Goal: Task Accomplishment & Management: Complete application form

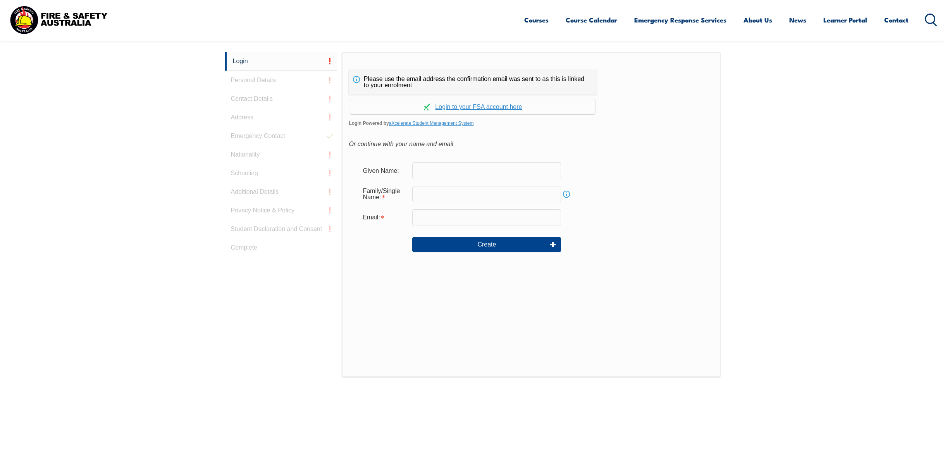
scroll to position [206, 0]
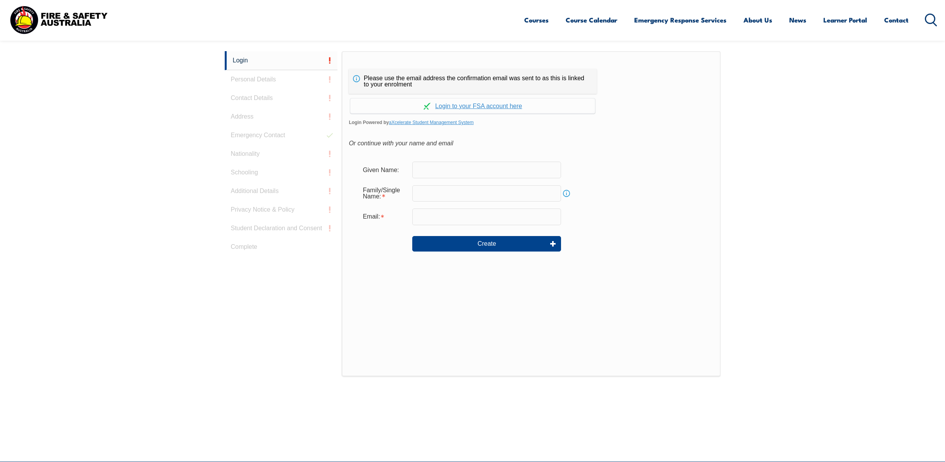
click at [478, 175] on input "text" at bounding box center [486, 170] width 149 height 16
type input "ebony"
click at [478, 189] on input "text" at bounding box center [486, 193] width 149 height 16
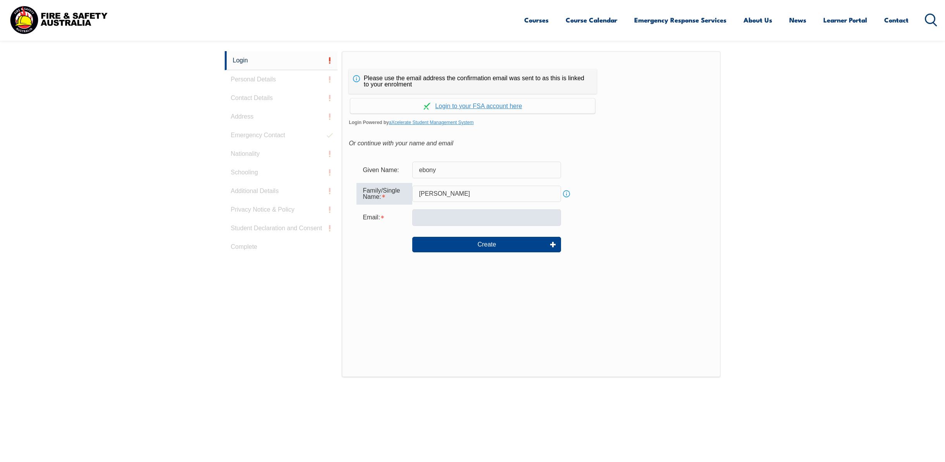
type input "[PERSON_NAME]"
click at [454, 210] on input "email" at bounding box center [486, 217] width 149 height 16
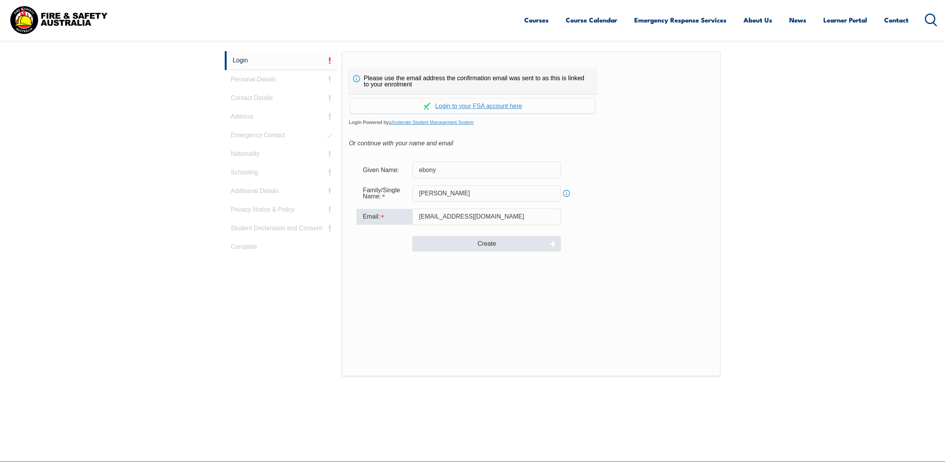
type input "[EMAIL_ADDRESS][DOMAIN_NAME]"
click at [461, 245] on button "Create" at bounding box center [486, 243] width 149 height 15
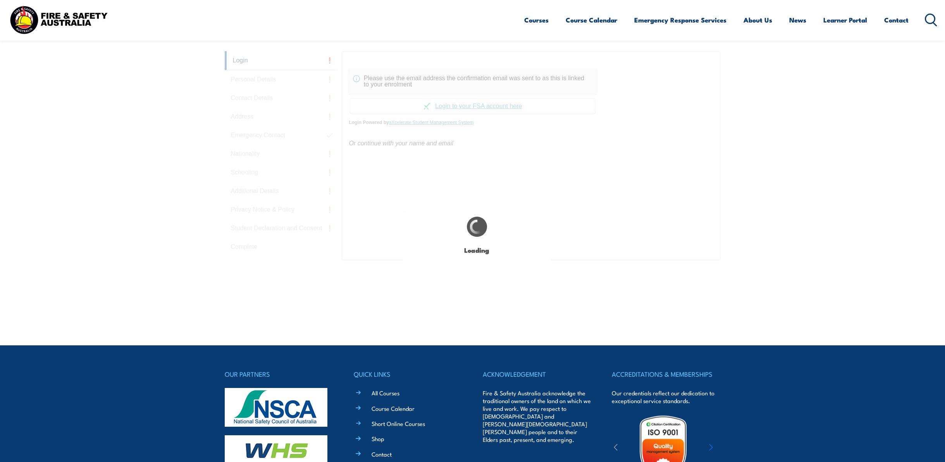
type input "ebony"
type input "[PERSON_NAME]"
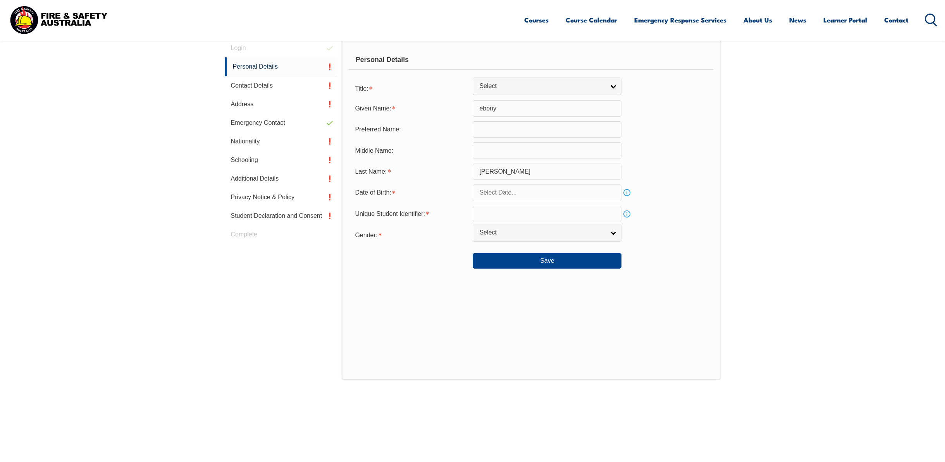
click at [537, 194] on input "text" at bounding box center [546, 192] width 149 height 16
click at [562, 211] on span at bounding box center [563, 211] width 5 height 5
click at [564, 206] on span at bounding box center [563, 206] width 5 height 5
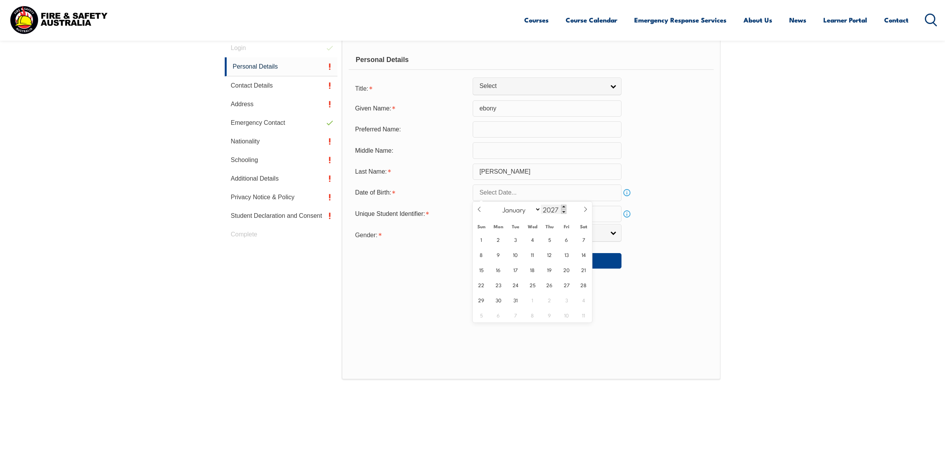
click at [564, 206] on span at bounding box center [563, 206] width 5 height 5
type input "2030"
click at [512, 205] on select "January February March April May June July August September October November De…" at bounding box center [519, 209] width 42 height 10
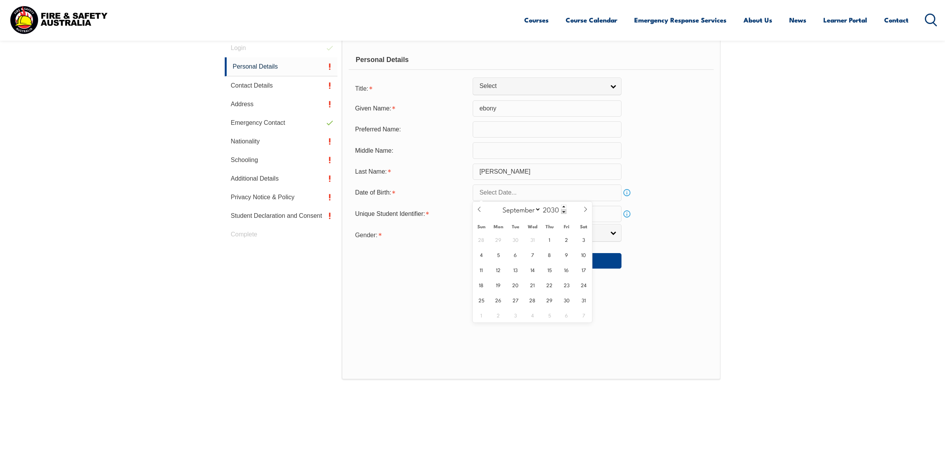
click at [499, 204] on select "January February March April May June July August September October November De…" at bounding box center [519, 209] width 42 height 10
click at [479, 207] on icon at bounding box center [478, 208] width 5 height 5
click at [537, 210] on select "January February March April May June July August September October November De…" at bounding box center [519, 209] width 42 height 10
select select "8"
click at [499, 204] on select "January February March April May June July August September October November De…" at bounding box center [519, 209] width 42 height 10
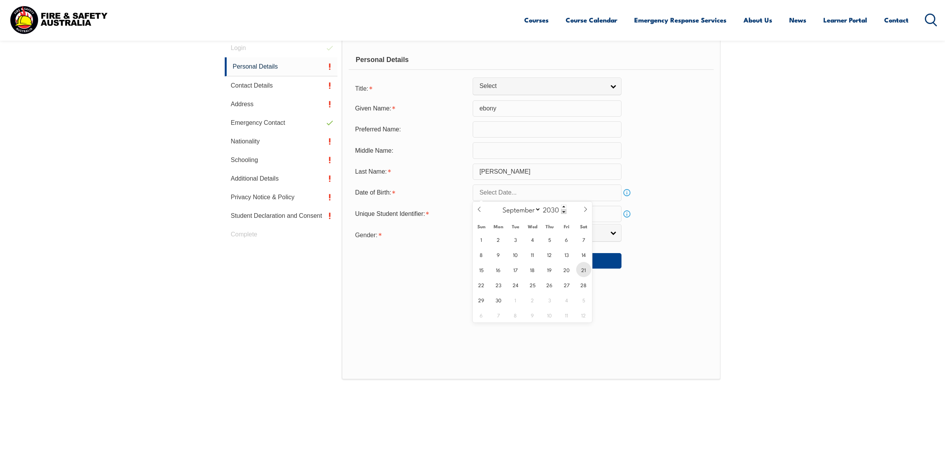
click at [580, 269] on span "21" at bounding box center [583, 269] width 15 height 15
type input "[DATE]"
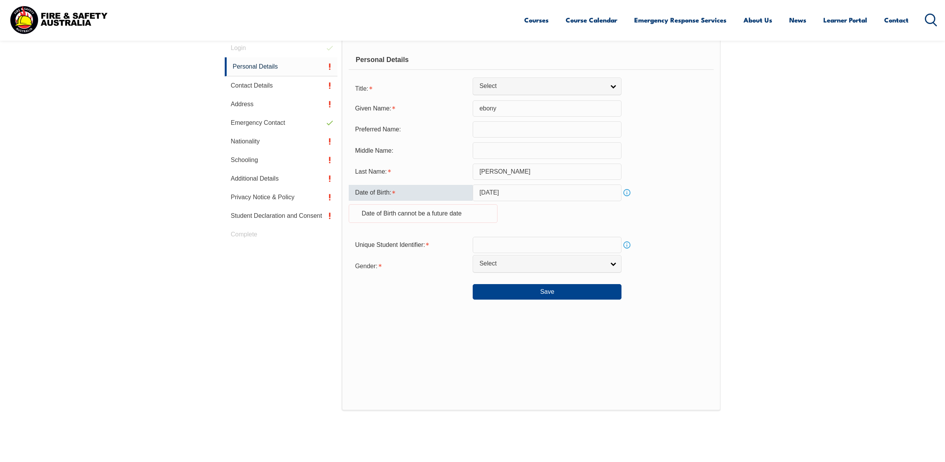
click at [552, 190] on input "[DATE]" at bounding box center [546, 192] width 149 height 16
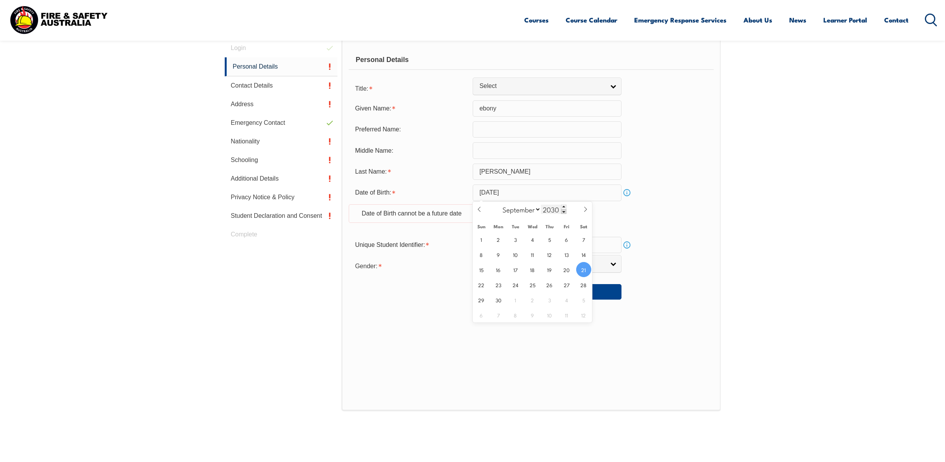
click at [563, 211] on span at bounding box center [563, 211] width 5 height 5
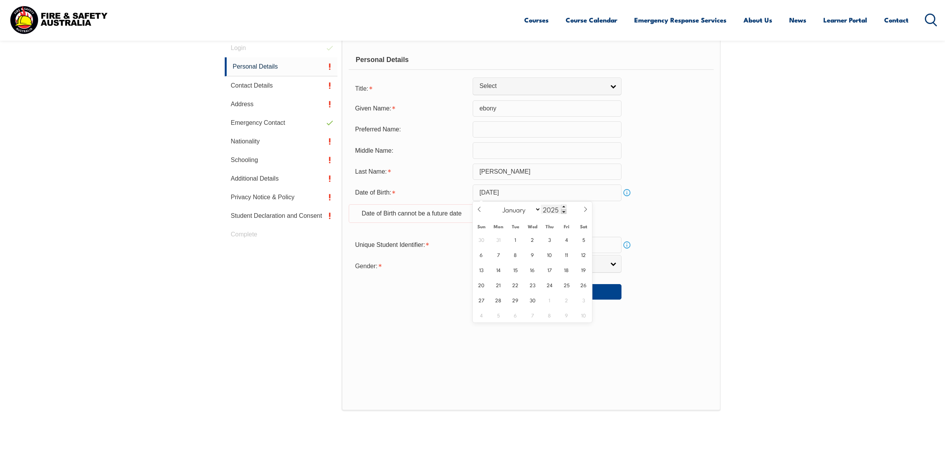
click at [563, 211] on span at bounding box center [563, 211] width 5 height 5
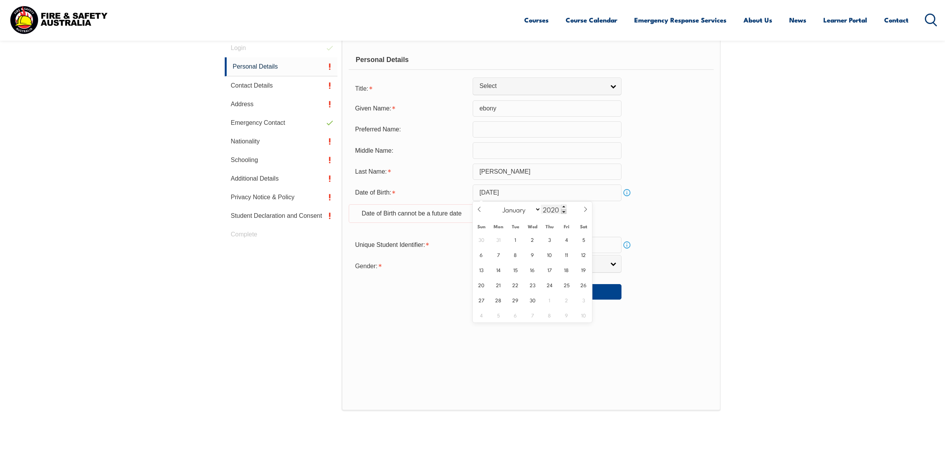
click at [563, 211] on span at bounding box center [563, 211] width 5 height 5
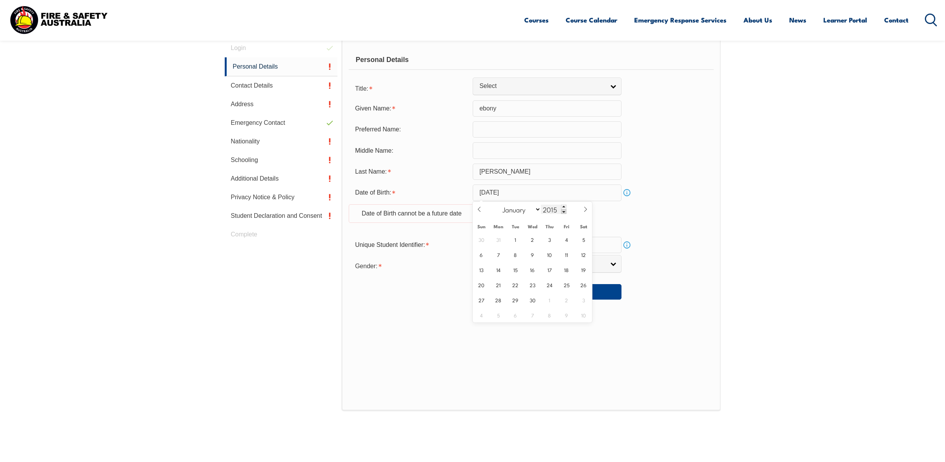
click at [563, 211] on span at bounding box center [563, 211] width 5 height 5
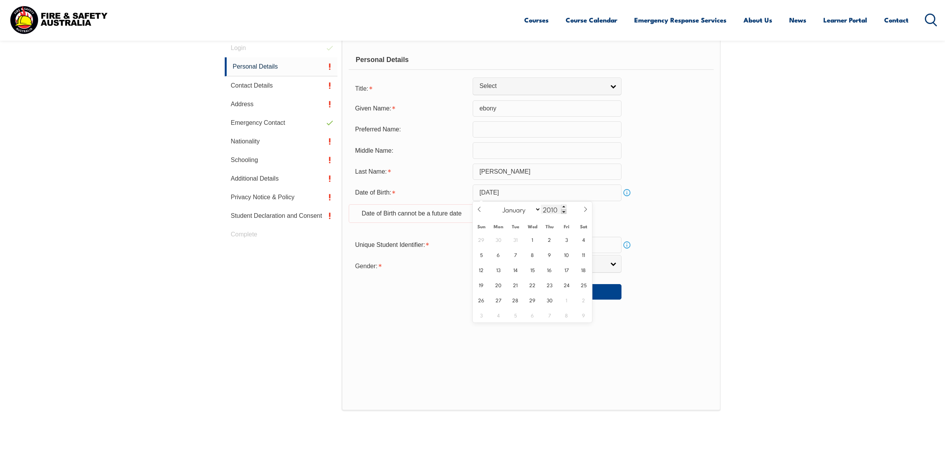
click at [563, 211] on span at bounding box center [563, 211] width 5 height 5
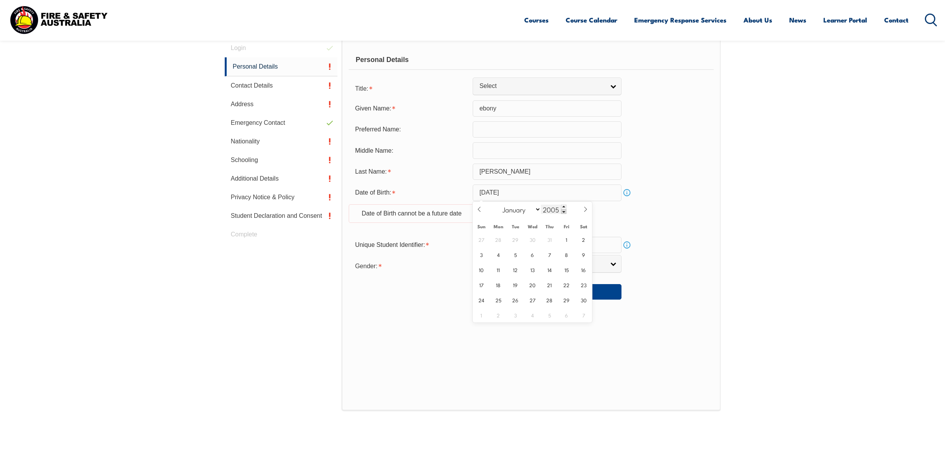
click at [563, 211] on span at bounding box center [563, 211] width 5 height 5
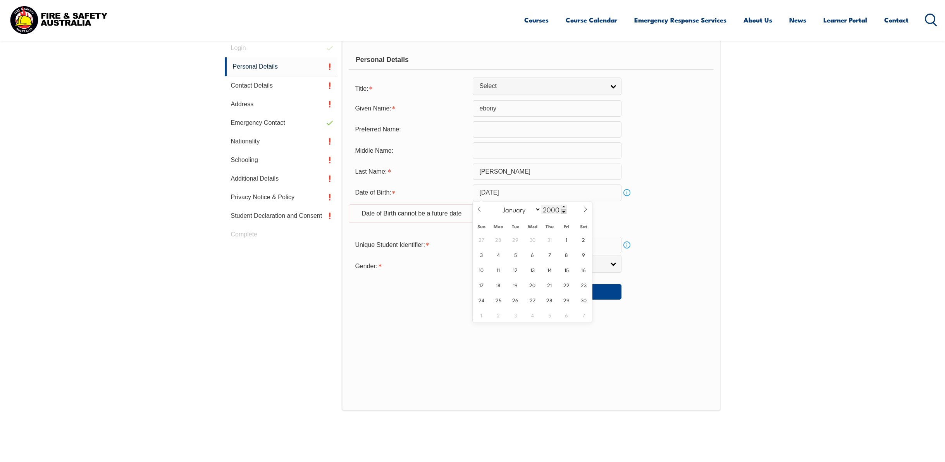
click at [563, 211] on span at bounding box center [563, 211] width 5 height 5
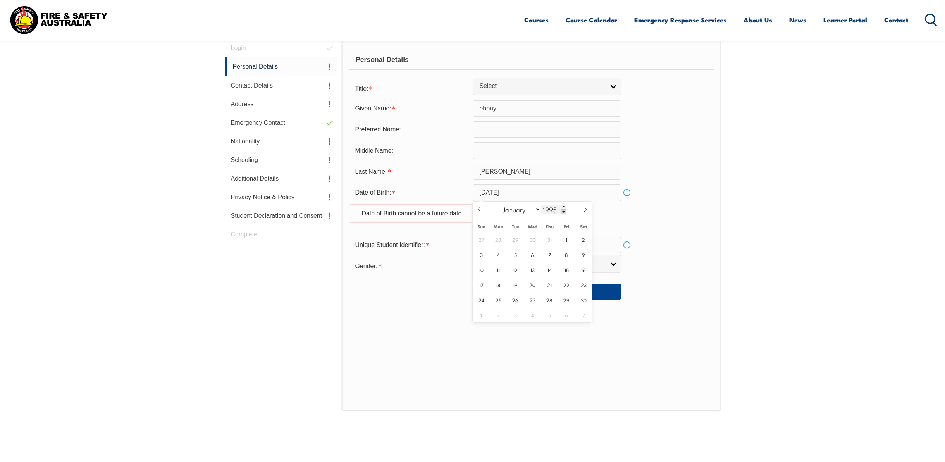
click at [563, 211] on span at bounding box center [563, 211] width 5 height 5
type input "1993"
click at [516, 285] on span "21" at bounding box center [515, 284] width 15 height 15
type input "[DATE]"
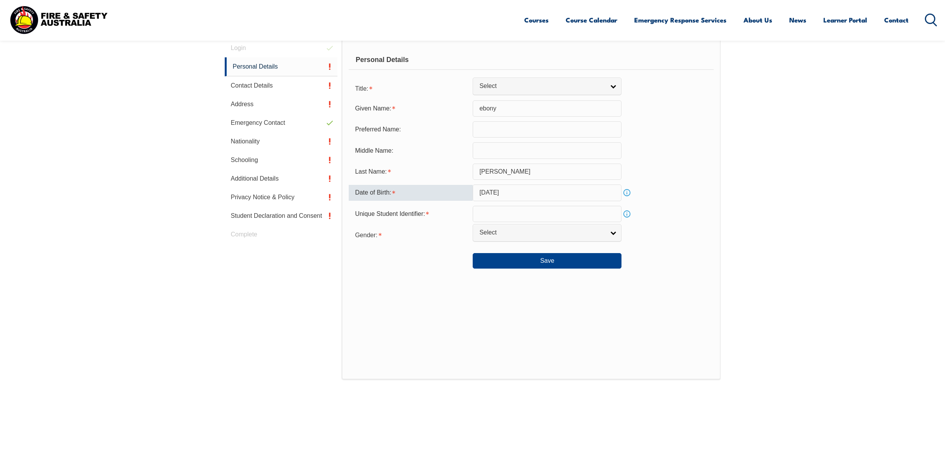
click at [577, 215] on input "text" at bounding box center [546, 214] width 149 height 16
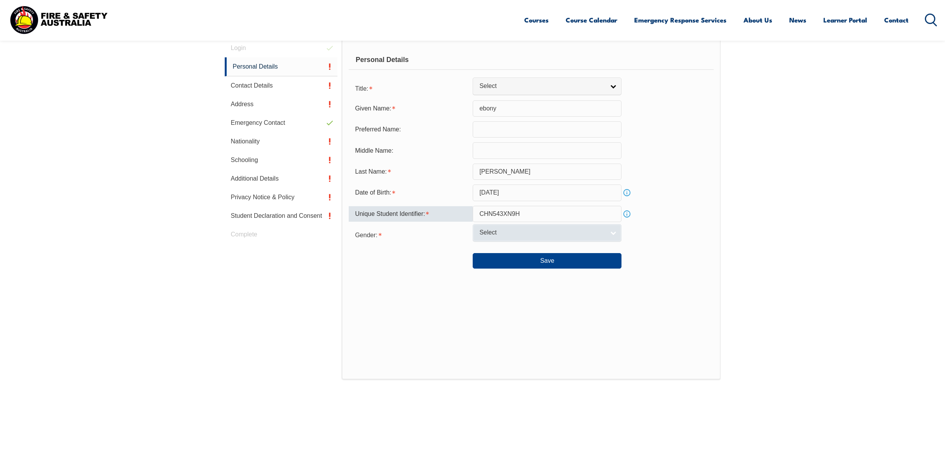
type input "CHN543XN9H"
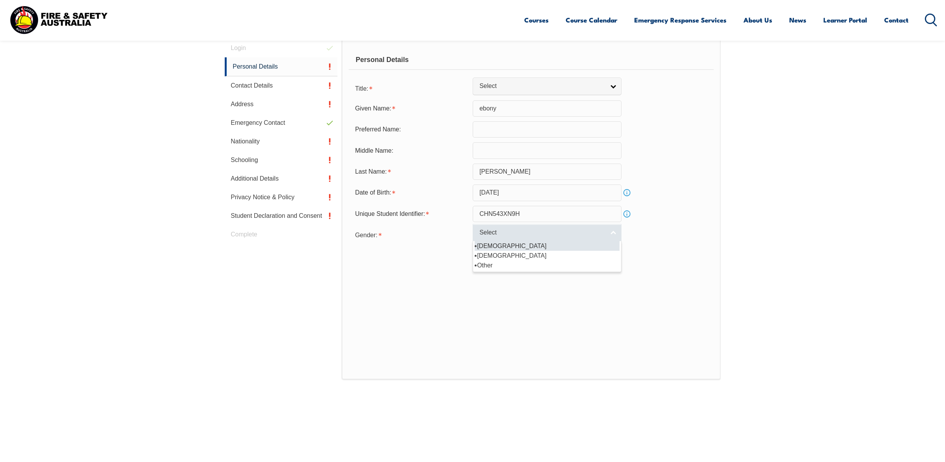
click at [597, 233] on span "Select" at bounding box center [541, 233] width 125 height 8
click at [582, 259] on li "[DEMOGRAPHIC_DATA]" at bounding box center [546, 256] width 145 height 10
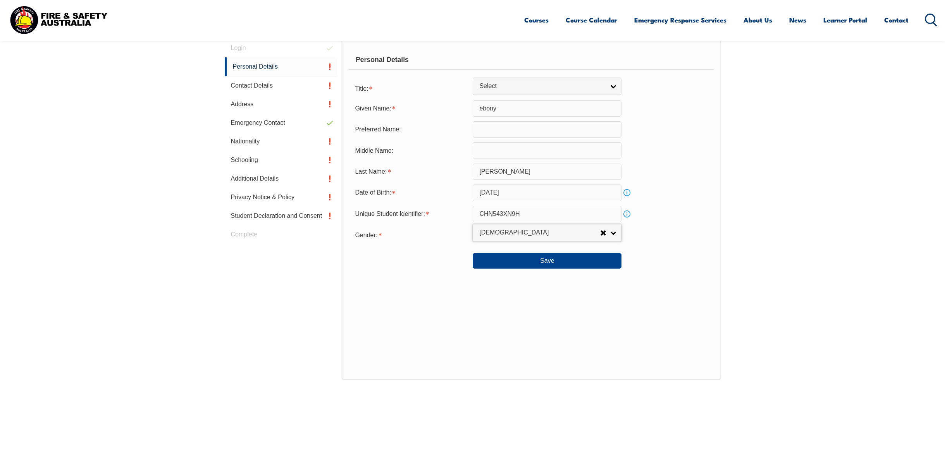
select select "F"
click at [574, 263] on button "Save" at bounding box center [546, 260] width 149 height 15
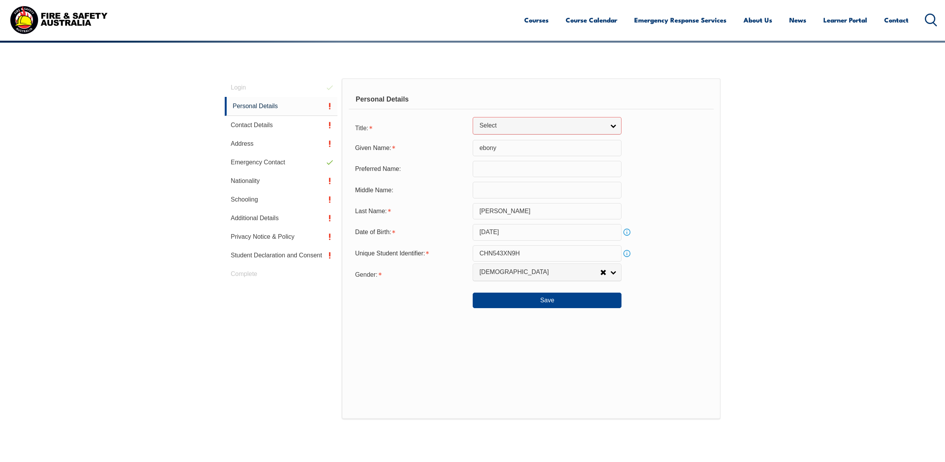
scroll to position [63, 0]
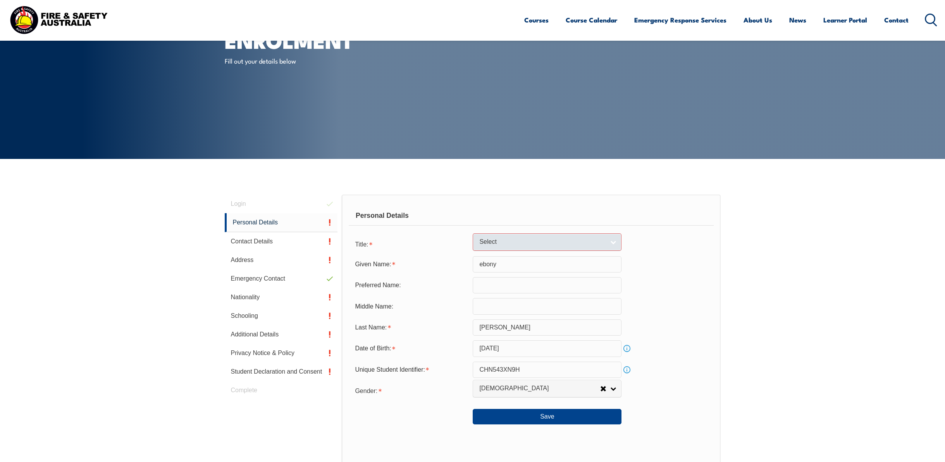
click at [610, 244] on link "Select" at bounding box center [546, 241] width 149 height 17
click at [595, 273] on li "Ms" at bounding box center [546, 275] width 145 height 10
select select "Ms"
click at [605, 409] on button "Save" at bounding box center [546, 416] width 149 height 15
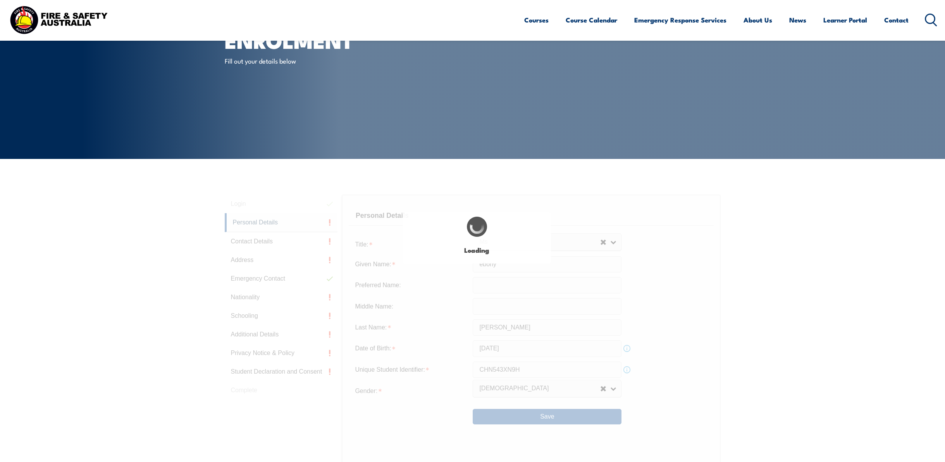
scroll to position [219, 0]
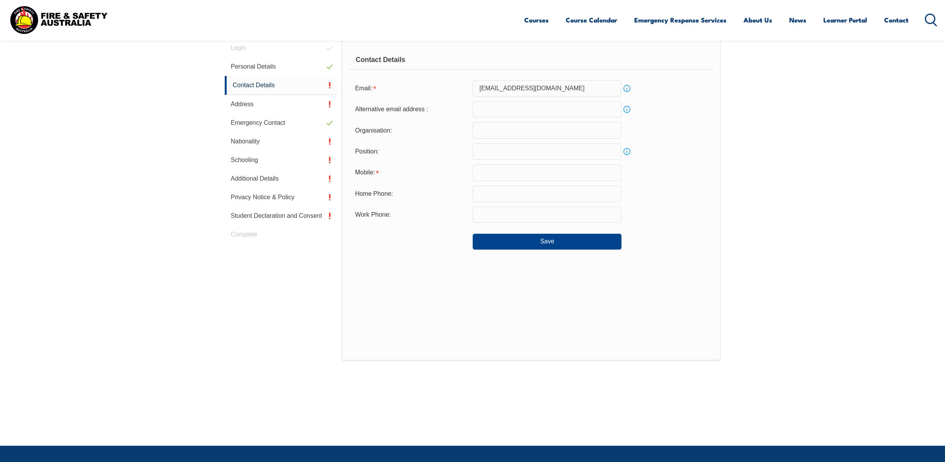
click at [539, 132] on input "text" at bounding box center [546, 130] width 149 height 16
type input "b"
type input "BHP"
click at [549, 157] on input "text" at bounding box center [546, 151] width 149 height 16
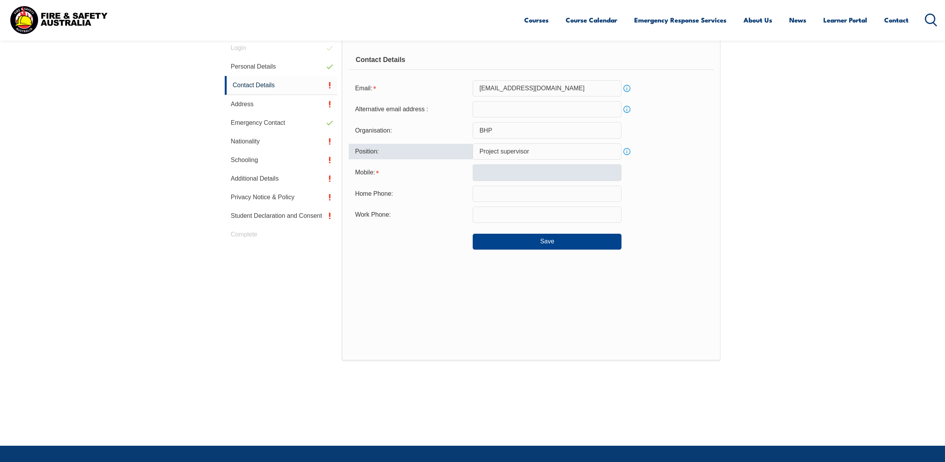
type input "Project supervisor"
click at [552, 176] on input "text" at bounding box center [546, 172] width 149 height 16
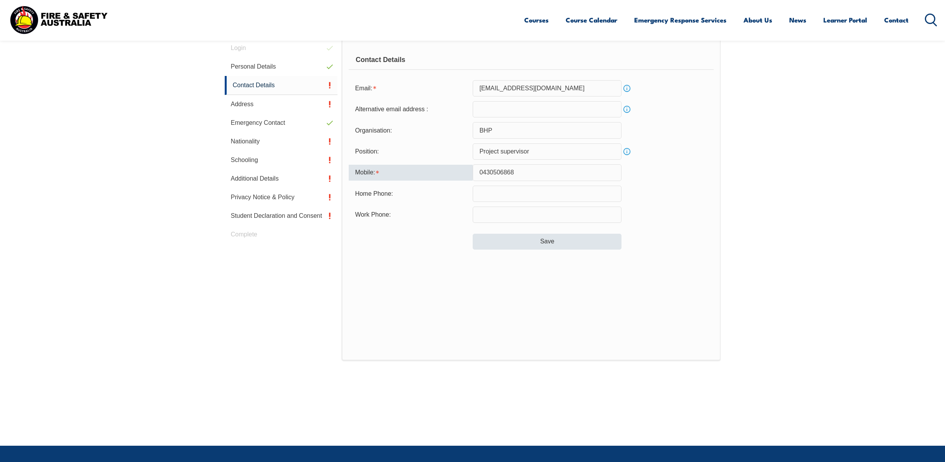
type input "0430506868"
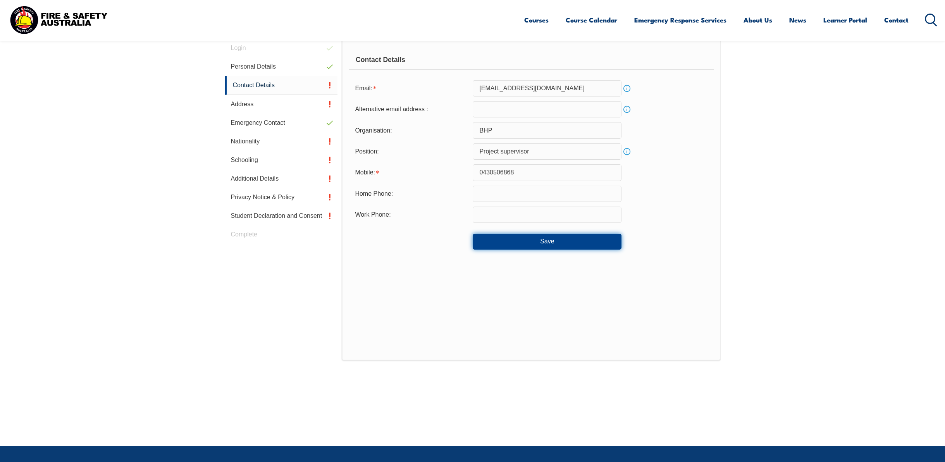
click at [569, 239] on button "Save" at bounding box center [546, 241] width 149 height 15
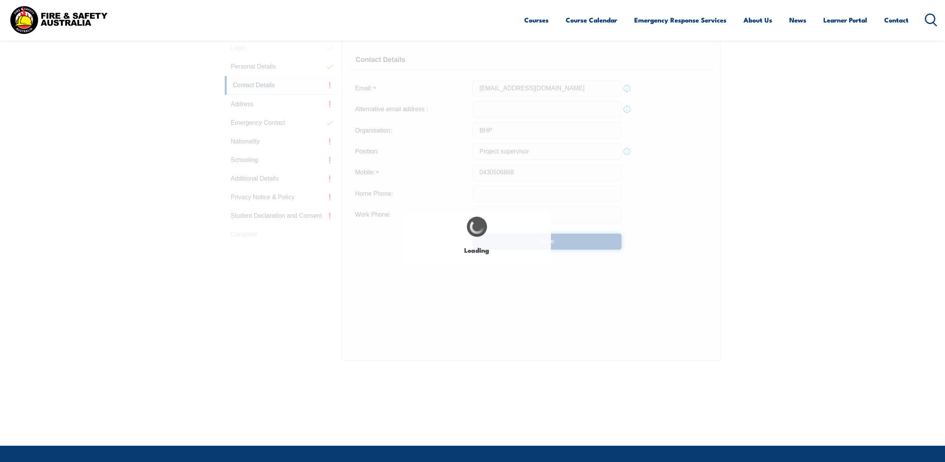
type input "Project supervisor"
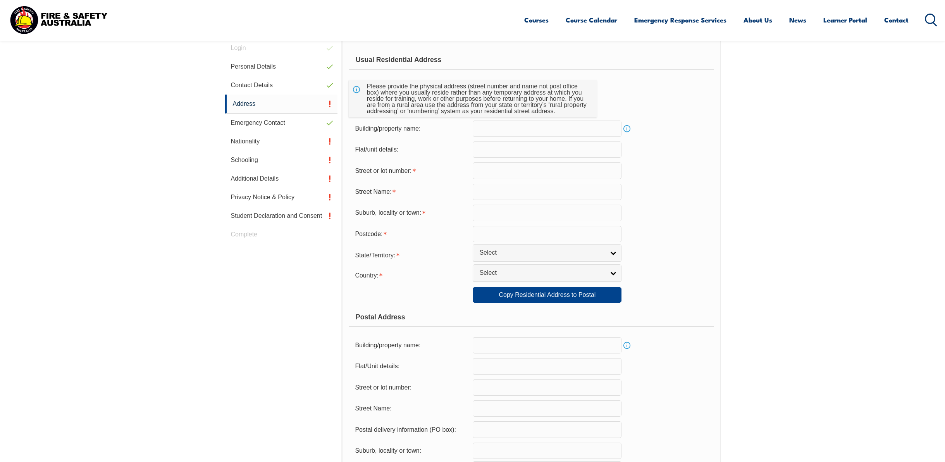
click at [536, 168] on input "text" at bounding box center [546, 170] width 149 height 16
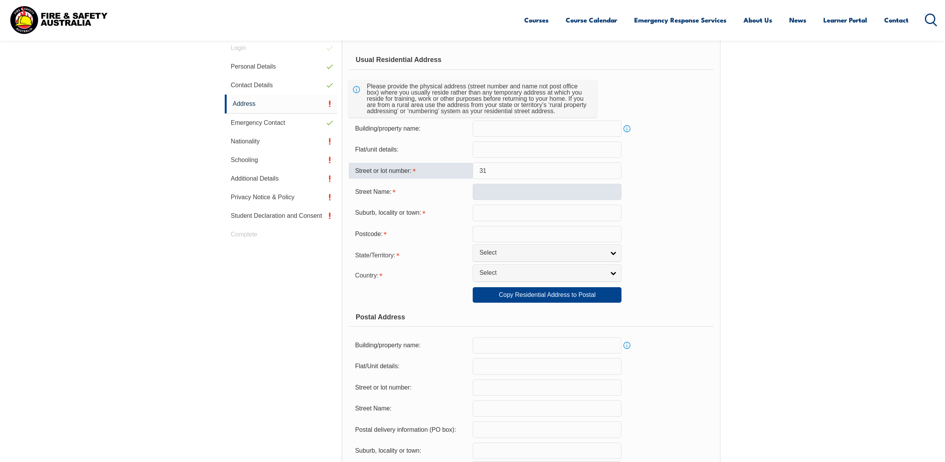
type input "31"
click at [539, 198] on input "text" at bounding box center [546, 192] width 149 height 16
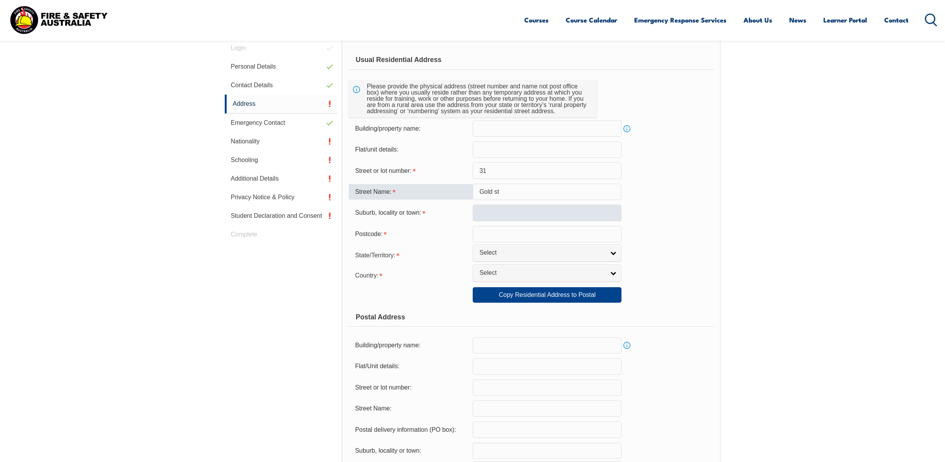
type input "Gold st"
click at [540, 206] on input "text" at bounding box center [546, 212] width 149 height 16
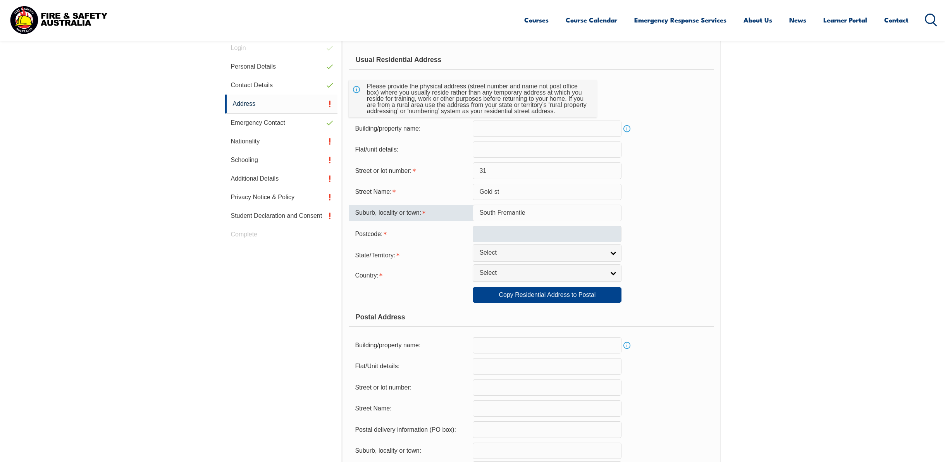
type input "South Fremantle"
click at [546, 233] on input "text" at bounding box center [546, 234] width 149 height 16
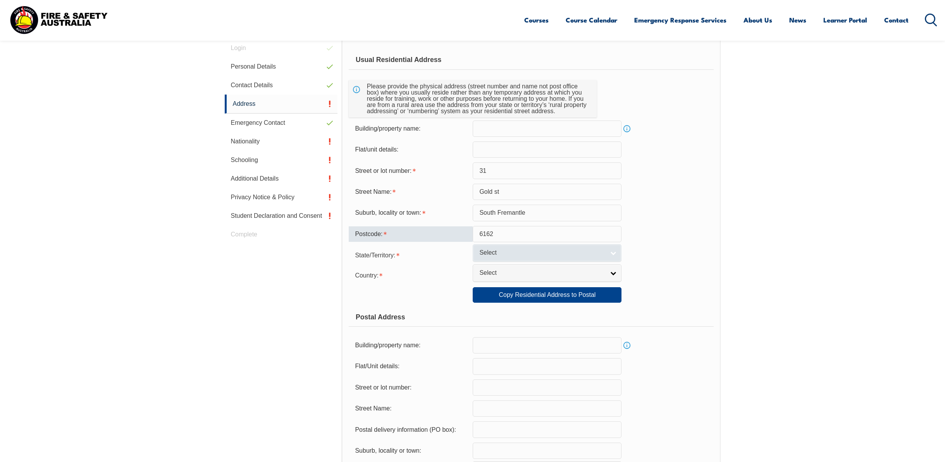
type input "6162"
click at [534, 254] on span "Select" at bounding box center [541, 253] width 125 height 8
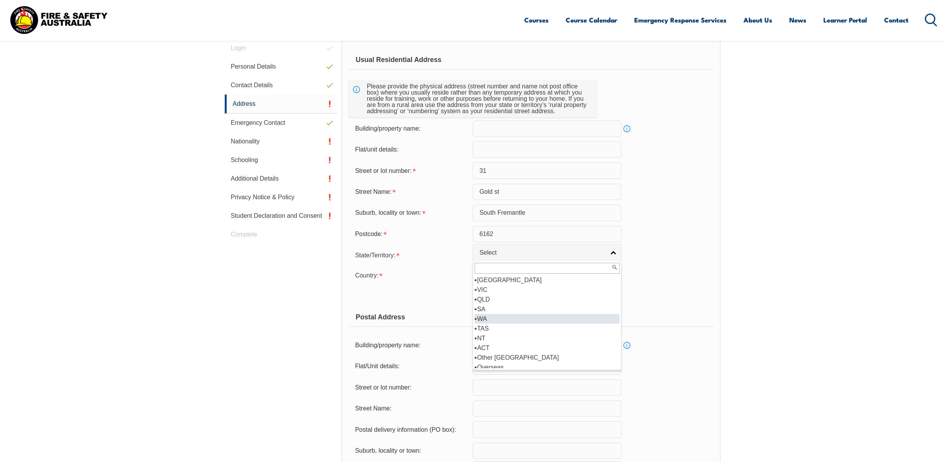
click at [492, 317] on li "WA" at bounding box center [546, 319] width 145 height 10
select select "WA"
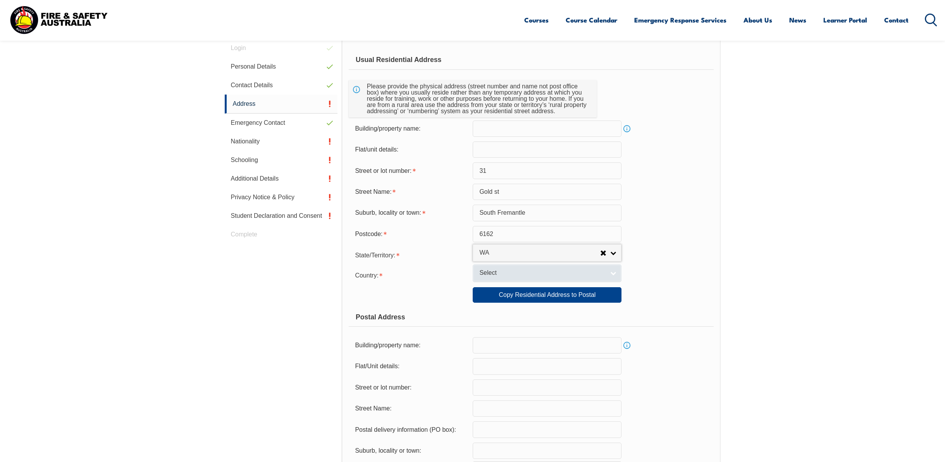
click at [505, 271] on span "Select" at bounding box center [541, 273] width 125 height 8
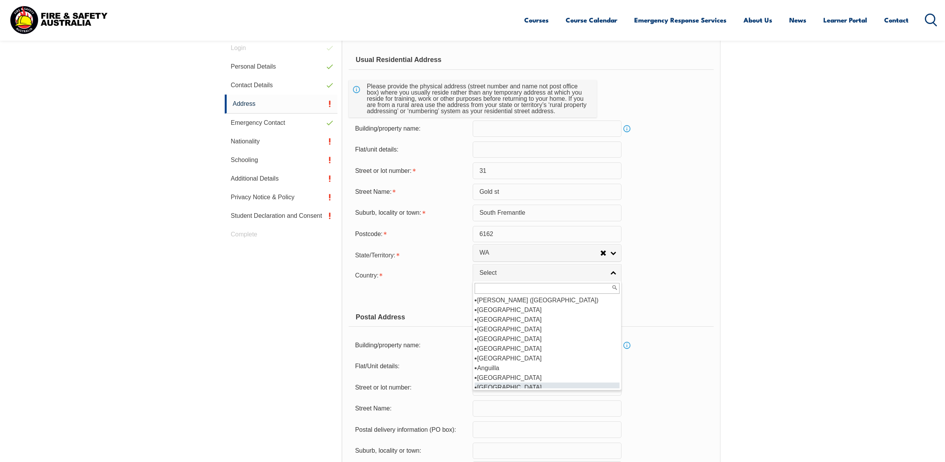
scroll to position [77, 0]
click at [515, 347] on li "[GEOGRAPHIC_DATA]" at bounding box center [546, 349] width 145 height 10
select select "1101"
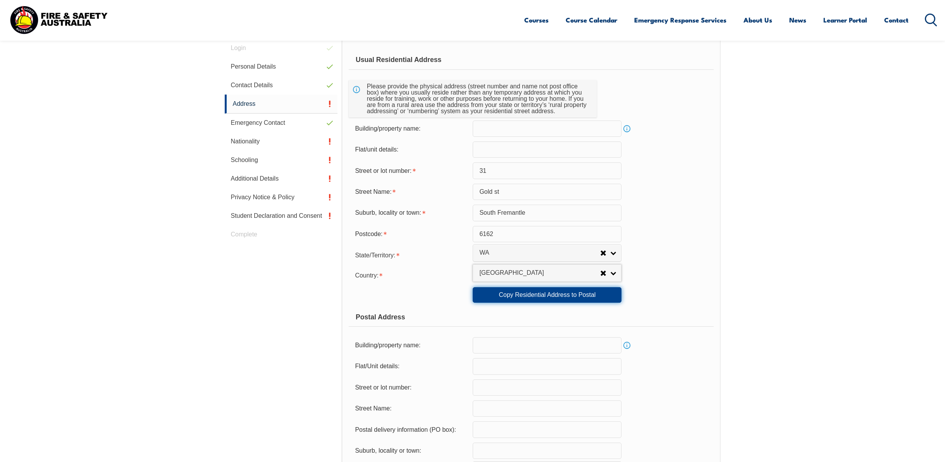
click at [527, 296] on link "Copy Residential Address to Postal" at bounding box center [546, 294] width 149 height 15
type input "31"
type input "Gold st"
type input "South Fremantle"
select select "WA"
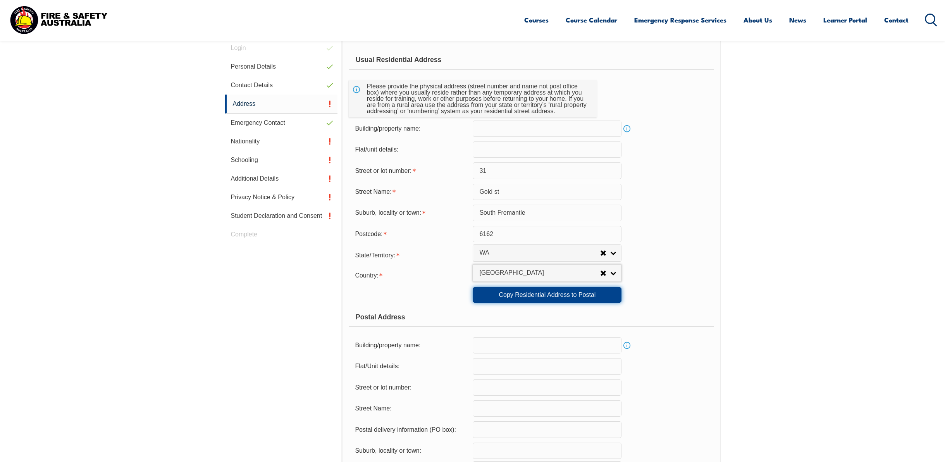
type input "6162"
select select "1101"
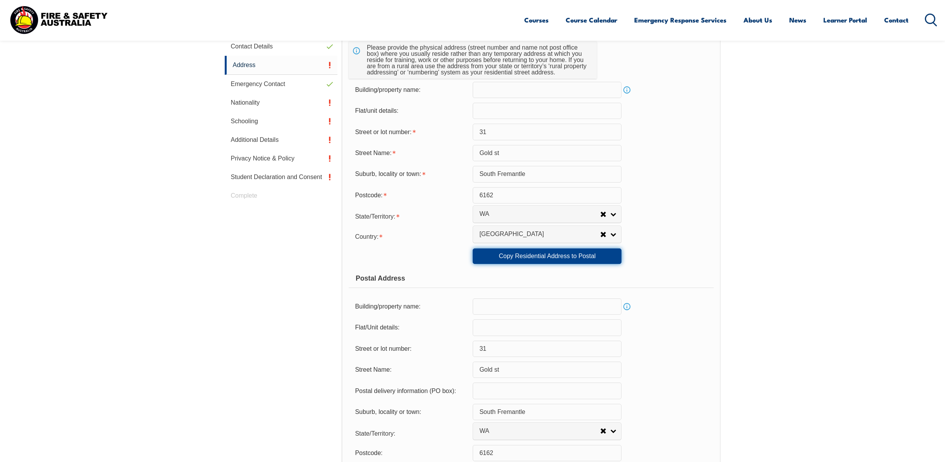
scroll to position [412, 0]
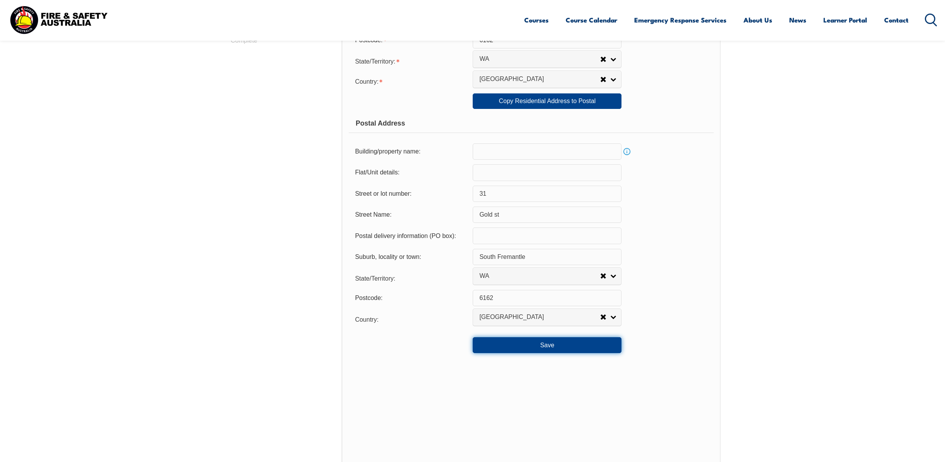
click at [598, 344] on button "Save" at bounding box center [546, 344] width 149 height 15
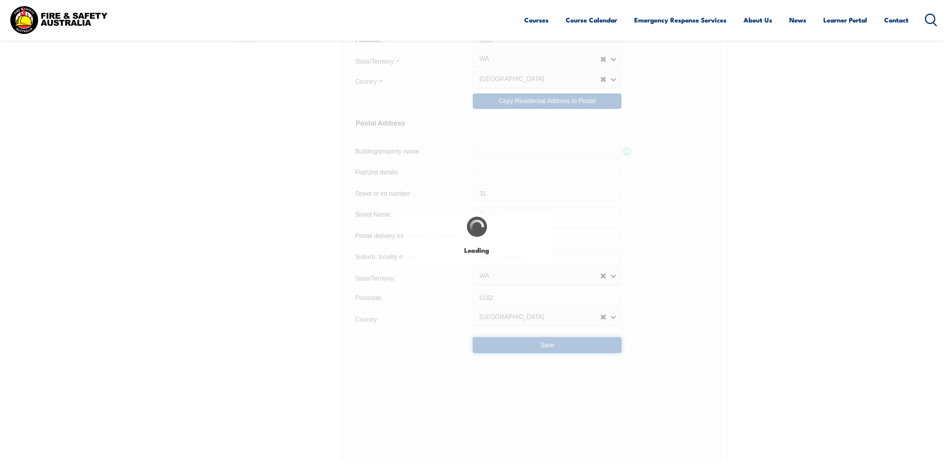
type input "South Fremantle"
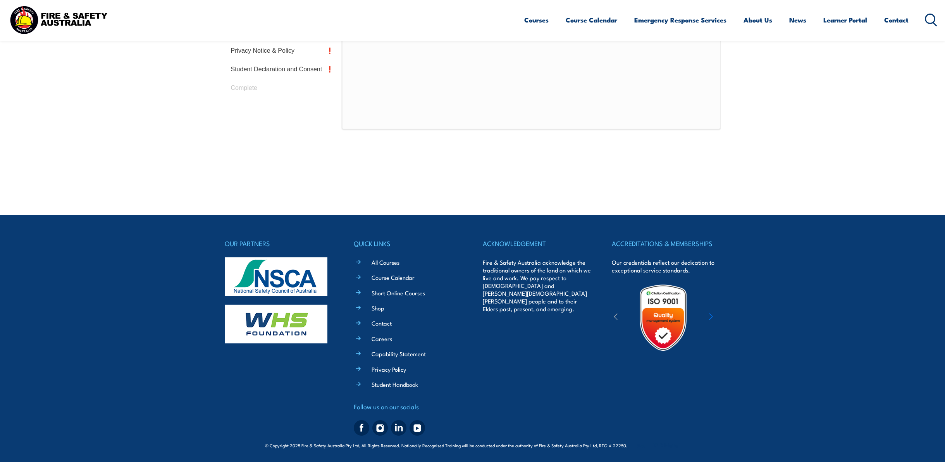
scroll to position [219, 0]
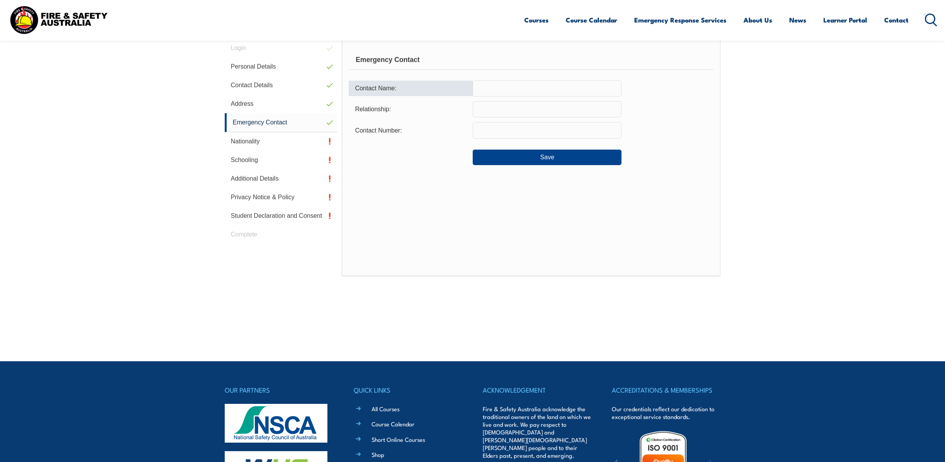
click at [504, 91] on input "text" at bounding box center [546, 88] width 149 height 16
type input "[PERSON_NAME]"
click at [538, 112] on input "text" at bounding box center [546, 109] width 149 height 16
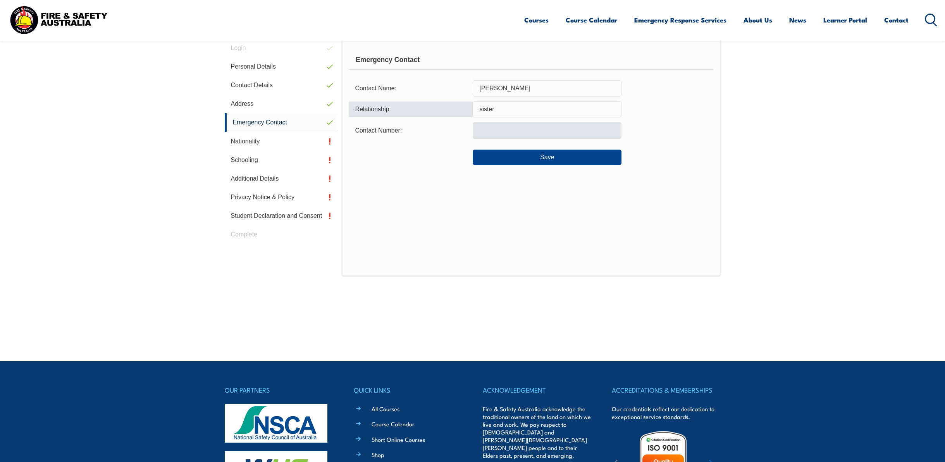
type input "sister"
click at [543, 134] on input "text" at bounding box center [546, 130] width 149 height 16
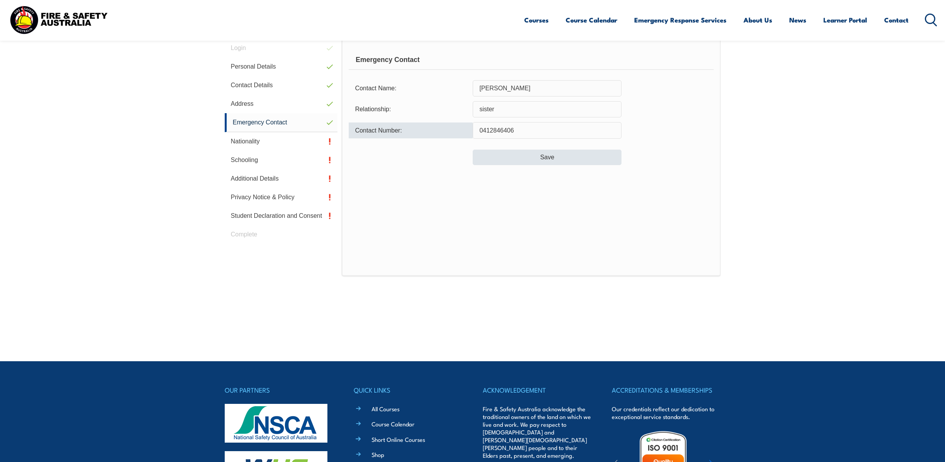
type input "0412846406"
click at [544, 156] on button "Save" at bounding box center [546, 156] width 149 height 15
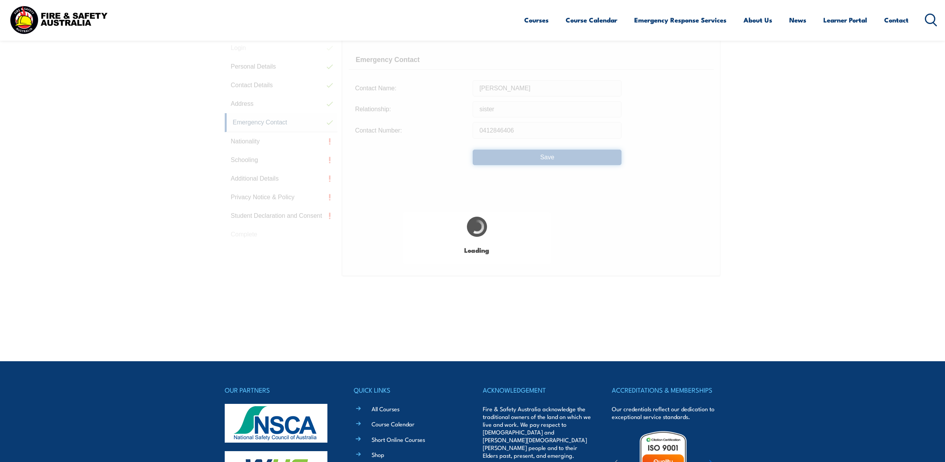
type input "[PERSON_NAME]"
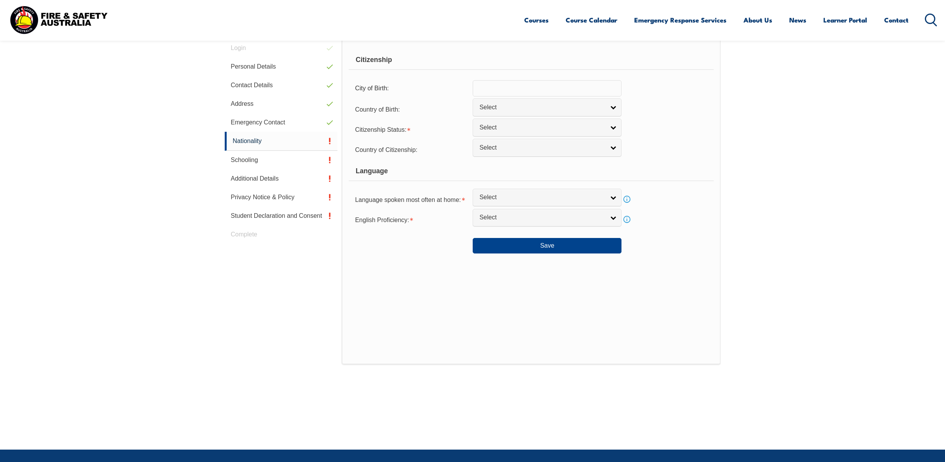
click at [523, 88] on input "text" at bounding box center [546, 88] width 149 height 16
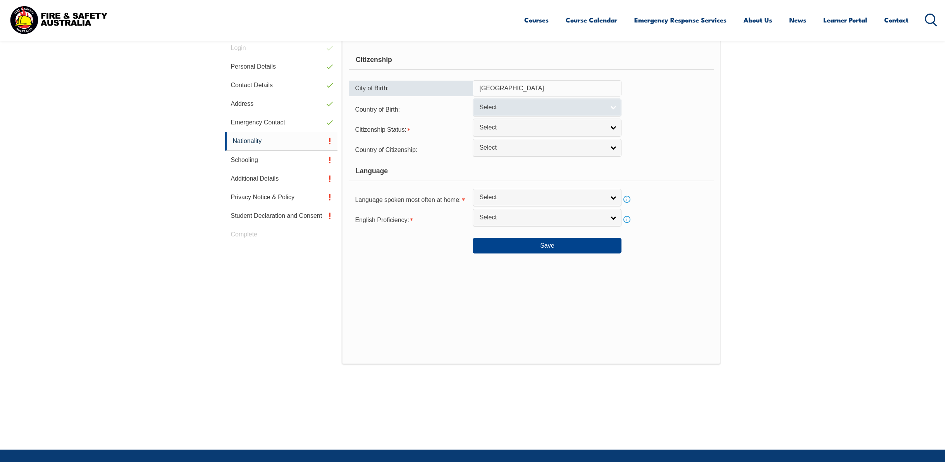
type input "[GEOGRAPHIC_DATA]"
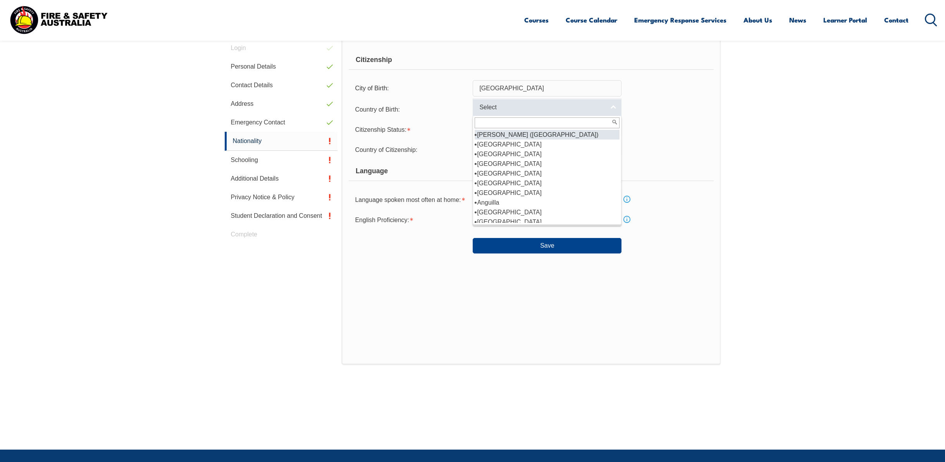
click at [526, 116] on div "Select [GEOGRAPHIC_DATA] ([GEOGRAPHIC_DATA]) [GEOGRAPHIC_DATA] [GEOGRAPHIC_DATA…" at bounding box center [546, 106] width 149 height 17
click at [519, 144] on li "[GEOGRAPHIC_DATA]" at bounding box center [546, 144] width 145 height 10
select select "1101"
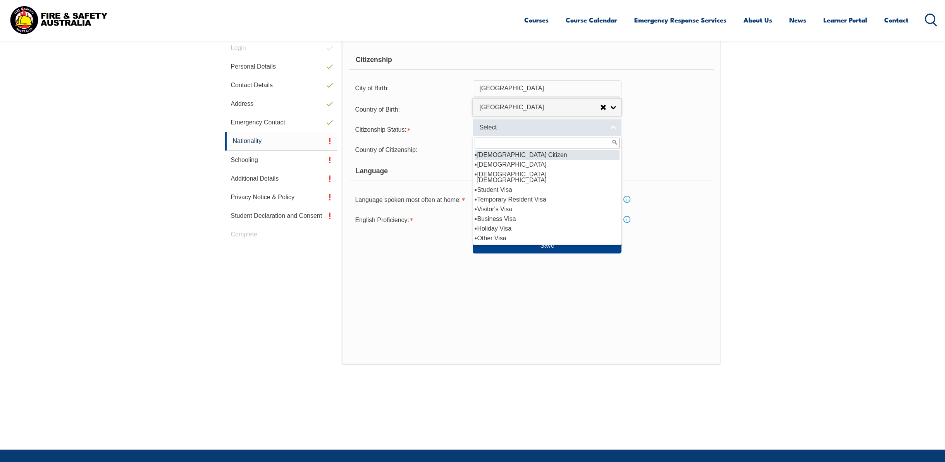
click at [517, 128] on span "Select" at bounding box center [541, 128] width 125 height 8
click at [506, 153] on li "[DEMOGRAPHIC_DATA] Citizen" at bounding box center [546, 155] width 145 height 10
select select "1"
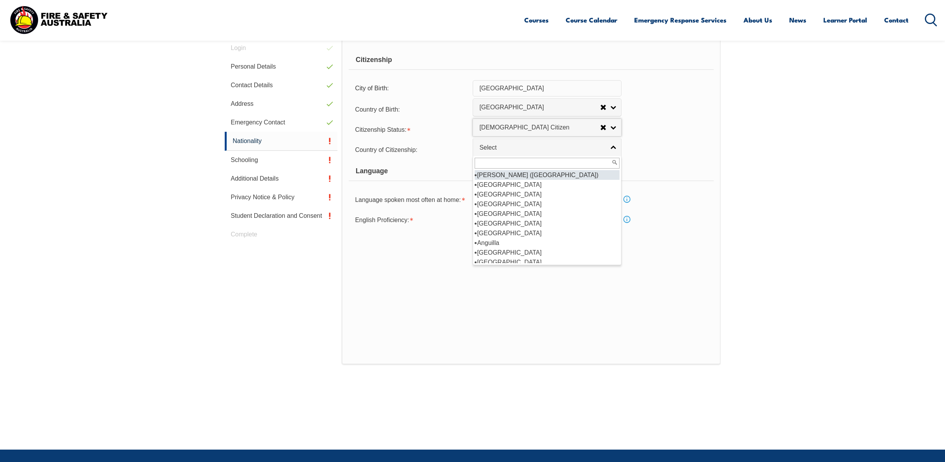
click at [506, 153] on link "Select" at bounding box center [546, 147] width 149 height 17
click at [512, 223] on li "[GEOGRAPHIC_DATA]" at bounding box center [546, 223] width 145 height 10
select select "1101"
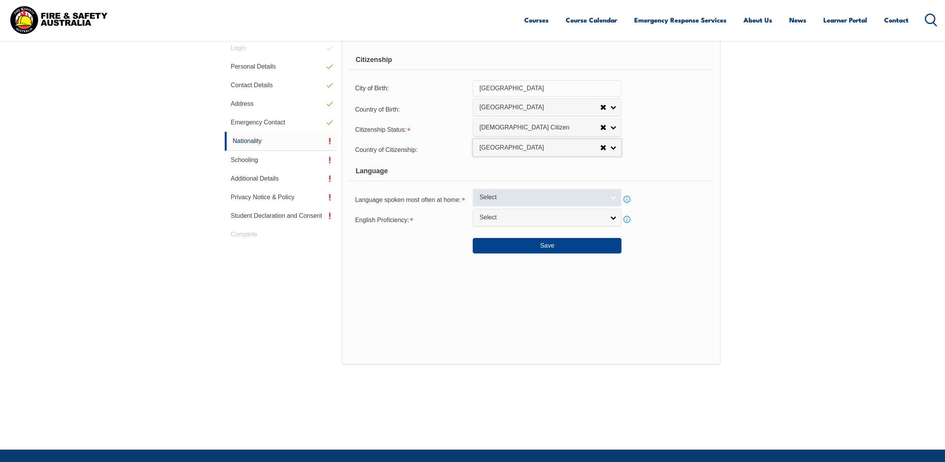
click at [511, 198] on span "Select" at bounding box center [541, 197] width 125 height 8
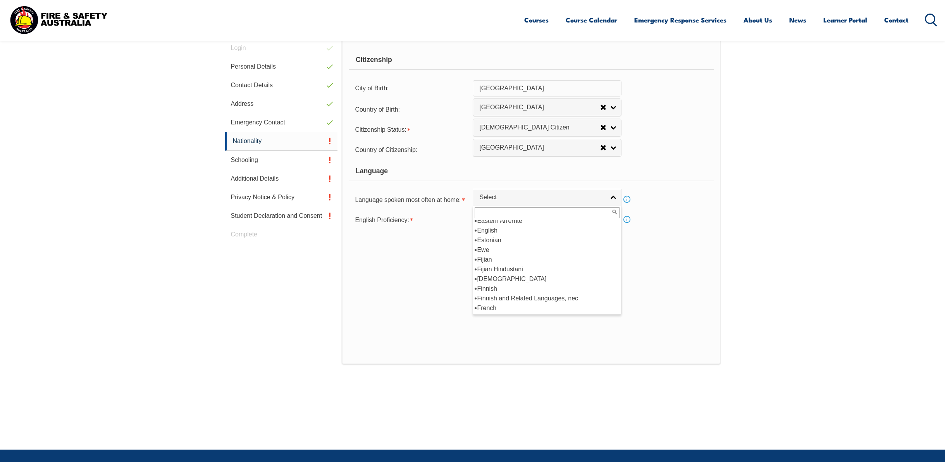
scroll to position [929, 0]
click at [541, 269] on li "English" at bounding box center [546, 269] width 145 height 10
select select "1201"
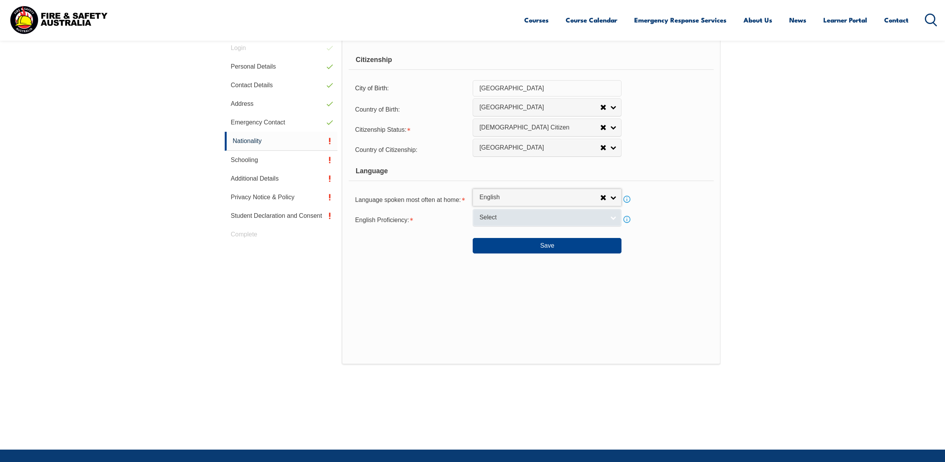
click at [529, 217] on span "Select" at bounding box center [541, 217] width 125 height 8
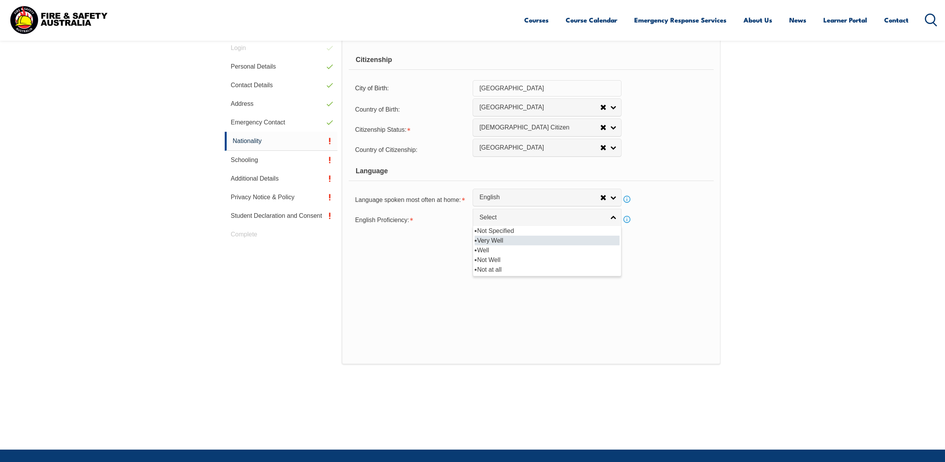
click at [526, 242] on li "Very Well" at bounding box center [546, 240] width 145 height 10
select select "1"
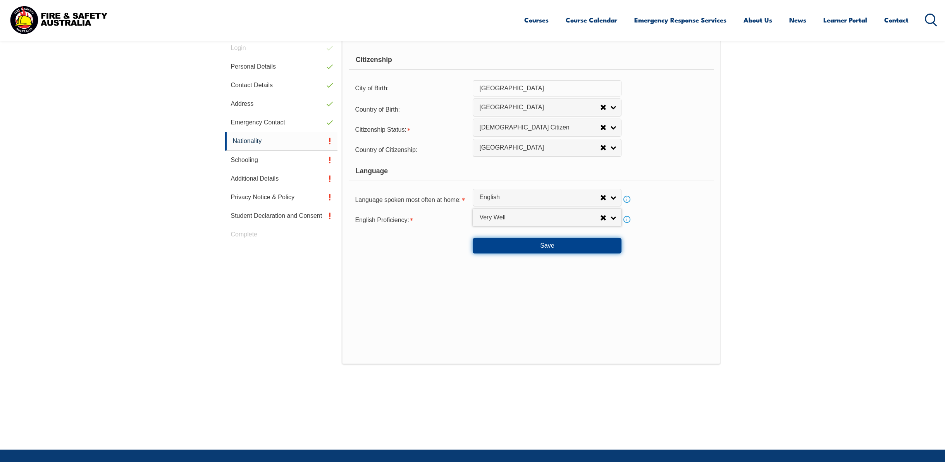
click at [526, 242] on button "Save" at bounding box center [546, 245] width 149 height 15
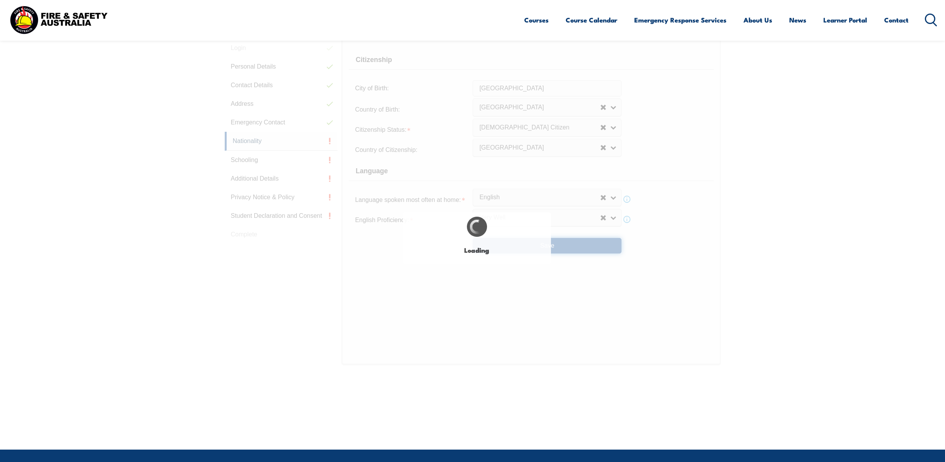
select select "false"
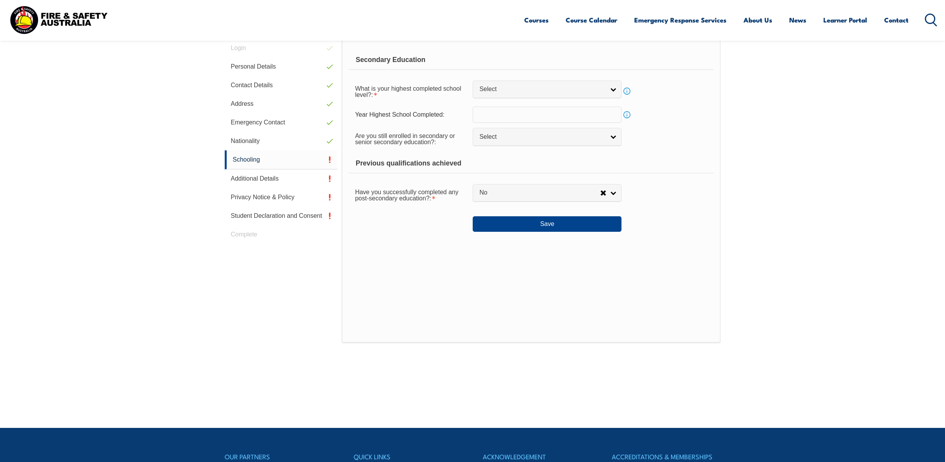
click at [481, 102] on form "Secondary Education What is your highest completed school level?: Did not atten…" at bounding box center [531, 140] width 364 height 181
click at [492, 95] on link "Select" at bounding box center [546, 89] width 149 height 17
click at [508, 153] on li "Year 12" at bounding box center [546, 151] width 145 height 10
select select "12"
click at [576, 140] on span "Select" at bounding box center [541, 137] width 125 height 8
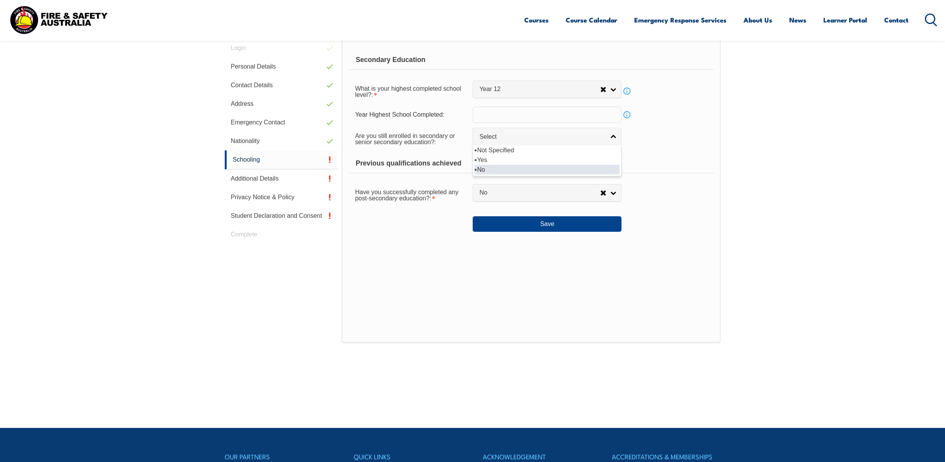
click at [576, 168] on li "No" at bounding box center [546, 170] width 145 height 10
select select "false"
click at [553, 199] on link "No" at bounding box center [546, 192] width 149 height 17
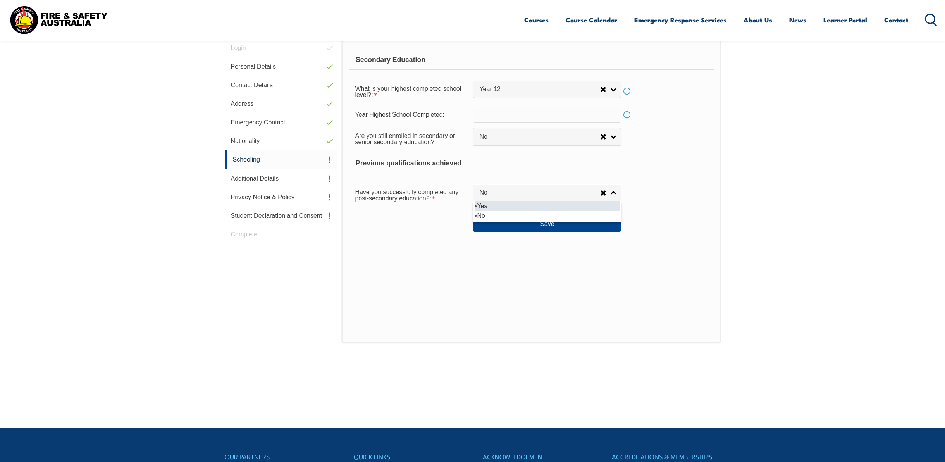
click at [530, 210] on li "Yes" at bounding box center [546, 206] width 145 height 10
select select "true"
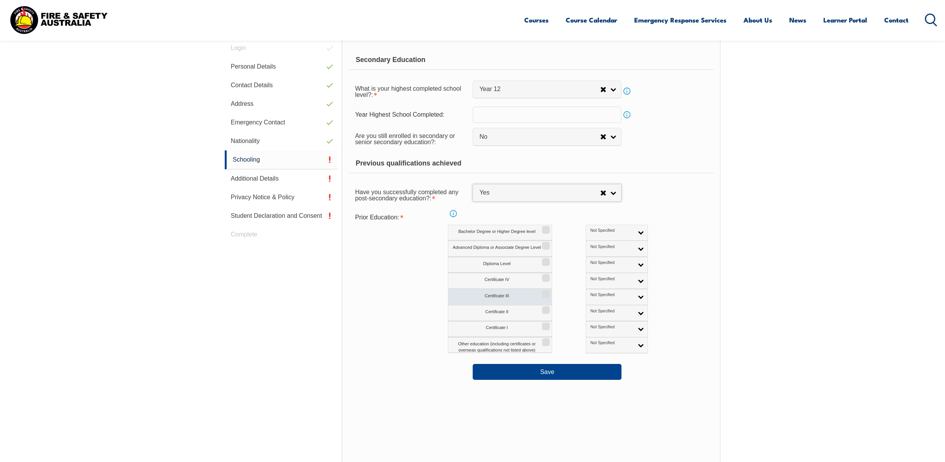
click at [542, 292] on input "Certificate III" at bounding box center [544, 291] width 5 height 1
checkbox input "true"
click at [597, 298] on link "Not Specified" at bounding box center [617, 297] width 62 height 16
click at [594, 319] on li "Australian Qualification" at bounding box center [617, 321] width 58 height 15
click at [586, 371] on button "Save" at bounding box center [546, 371] width 149 height 15
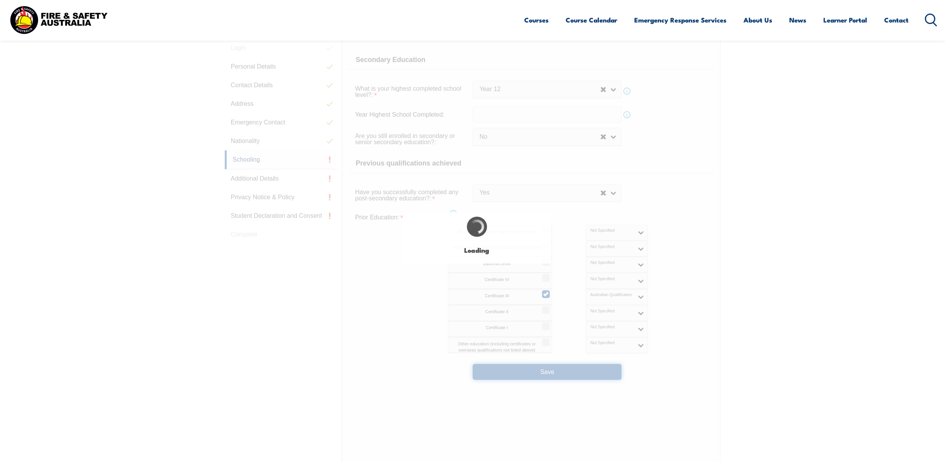
select select
select select "false"
select select "true"
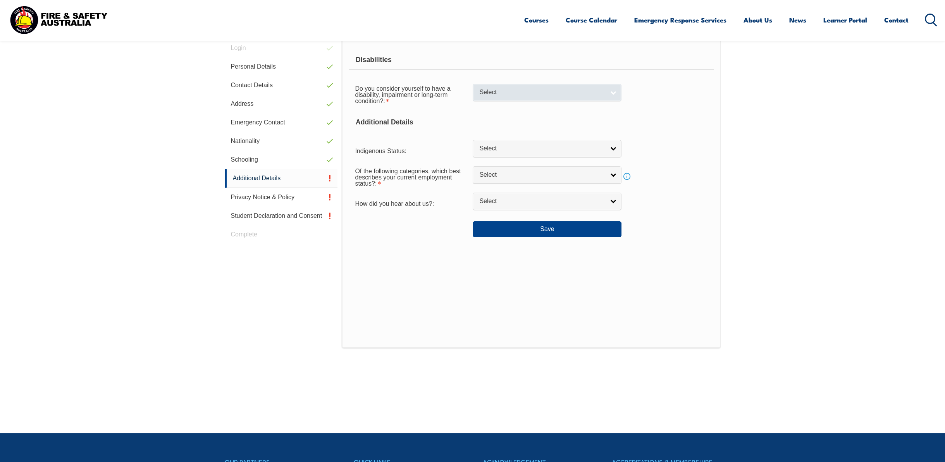
click at [509, 95] on span "Select" at bounding box center [541, 92] width 125 height 8
click at [494, 108] on li "No" at bounding box center [546, 106] width 145 height 10
select select "false"
click at [497, 151] on span "Select" at bounding box center [541, 148] width 125 height 8
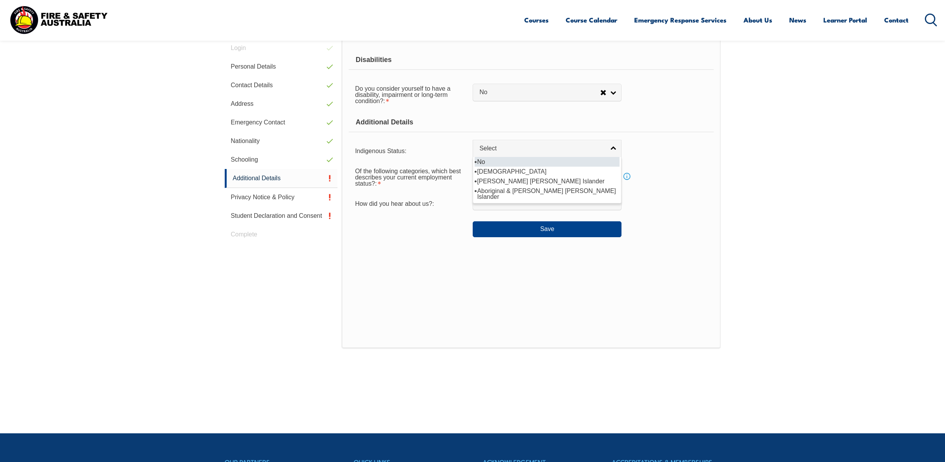
click at [505, 164] on li "No" at bounding box center [546, 162] width 145 height 10
select select "4"
click at [506, 174] on span "Select" at bounding box center [541, 175] width 125 height 8
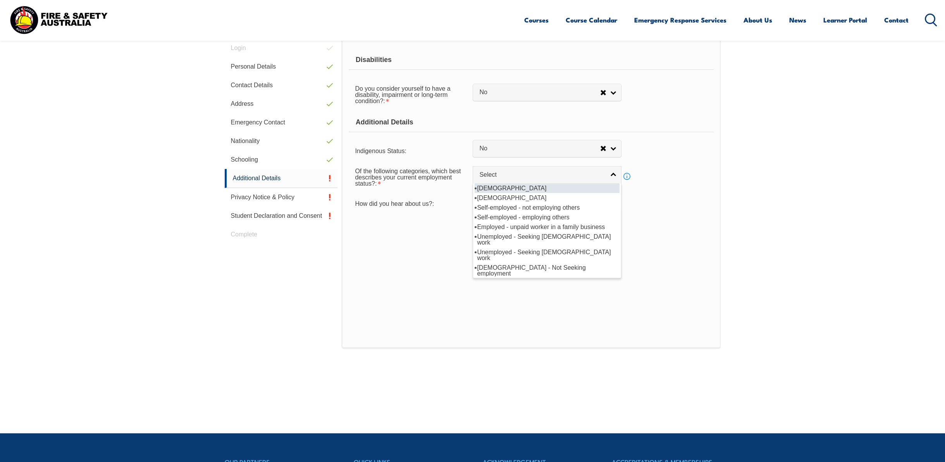
click at [512, 187] on li "[DEMOGRAPHIC_DATA]" at bounding box center [546, 188] width 145 height 10
select select "1"
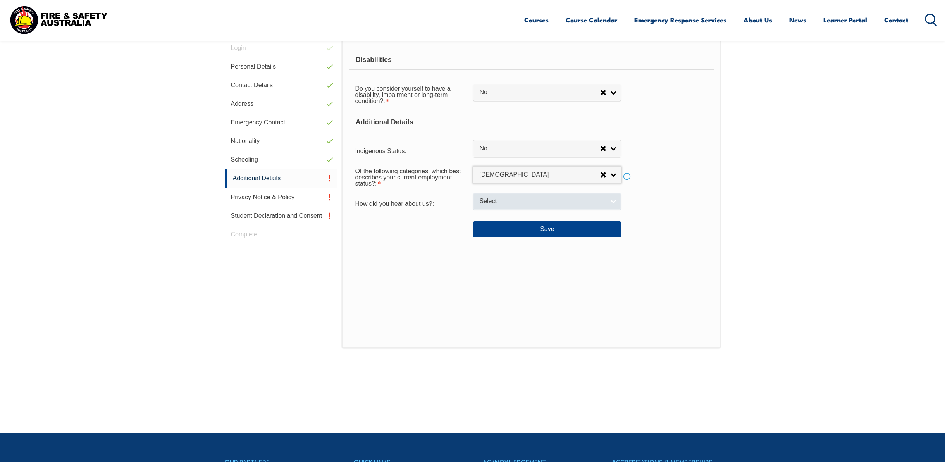
click at [529, 201] on span "Select" at bounding box center [541, 201] width 125 height 8
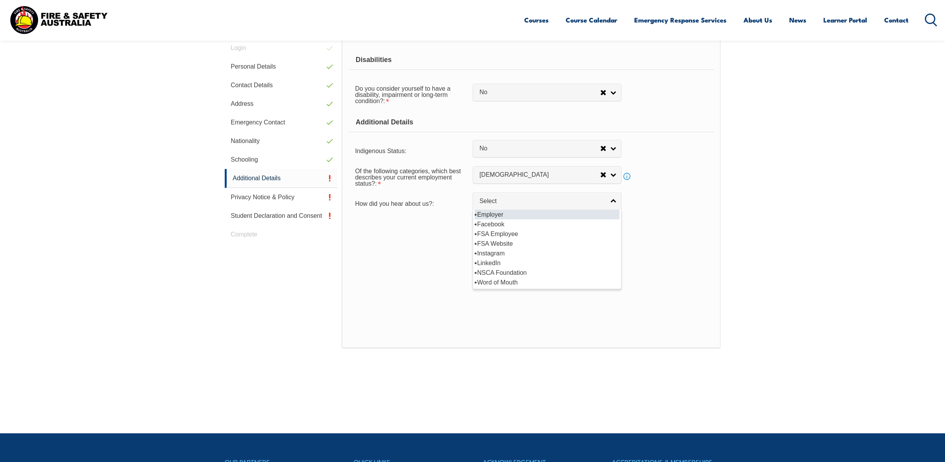
click at [524, 216] on li "Employer" at bounding box center [546, 215] width 145 height 10
select select "8019"
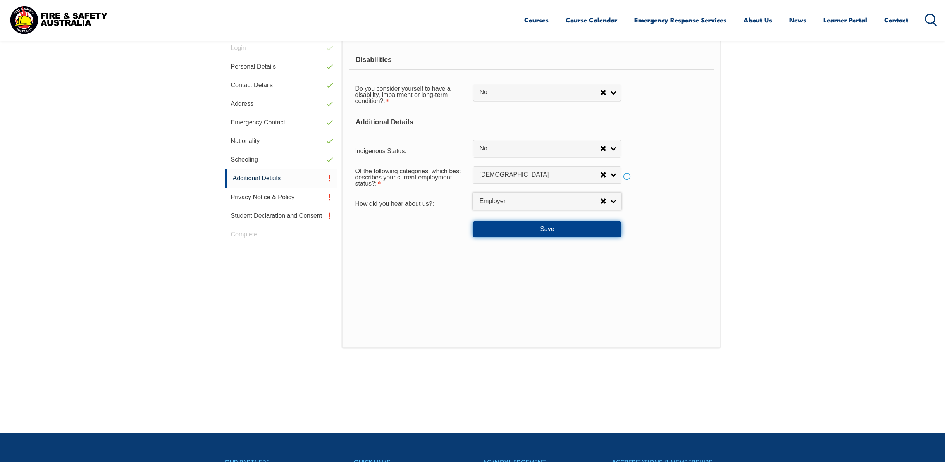
click at [526, 225] on button "Save" at bounding box center [546, 228] width 149 height 15
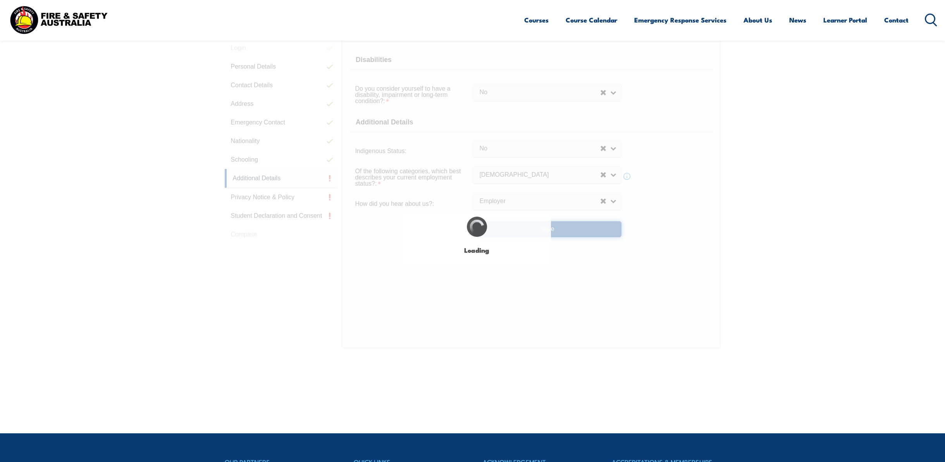
select select "false"
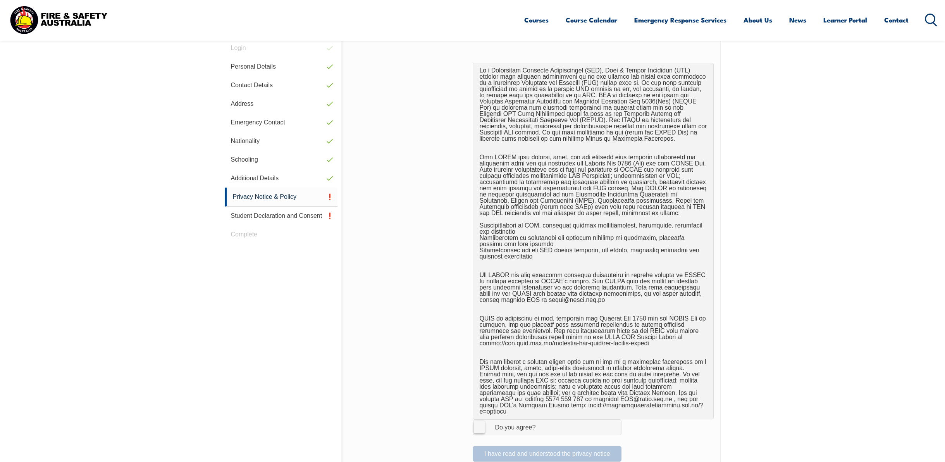
scroll to position [296, 0]
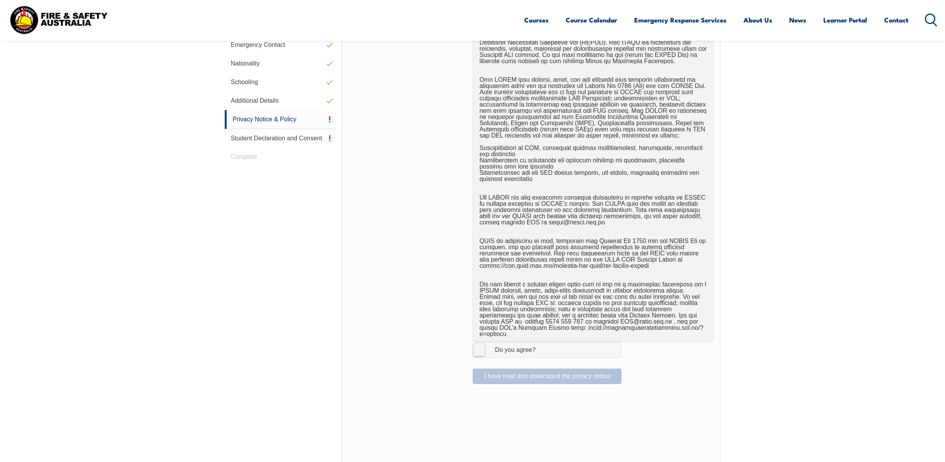
click at [485, 347] on div "Do you agree?" at bounding box center [507, 350] width 56 height 6
click at [541, 344] on input "I Agree Do you agree?" at bounding box center [547, 349] width 13 height 15
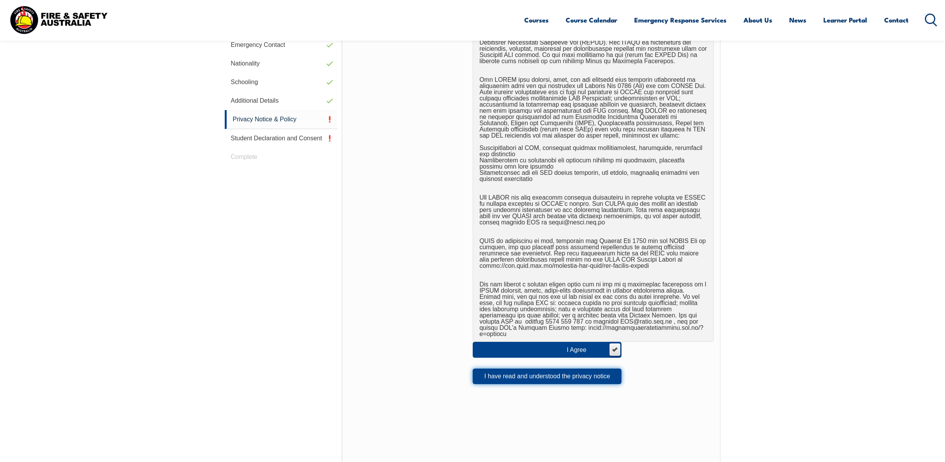
click at [535, 371] on button "I have read and understood the privacy notice" at bounding box center [546, 375] width 149 height 15
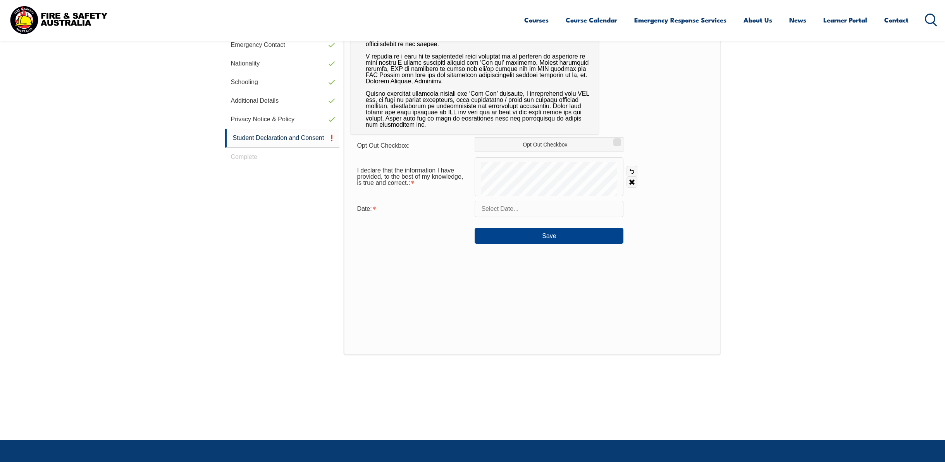
scroll to position [219, 0]
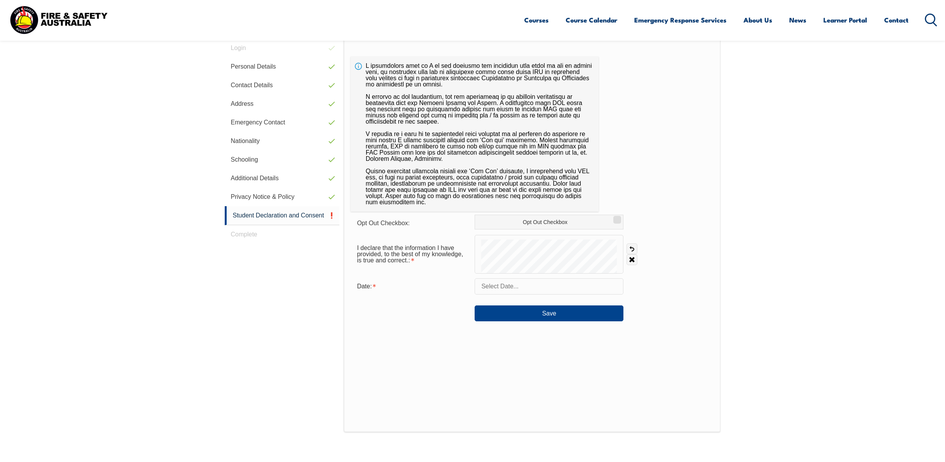
click at [564, 287] on input "text" at bounding box center [548, 286] width 149 height 16
click at [503, 363] on span "11" at bounding box center [500, 363] width 15 height 15
type input "[DATE]"
click at [505, 316] on button "Save" at bounding box center [548, 312] width 149 height 15
